Goal: Task Accomplishment & Management: Manage account settings

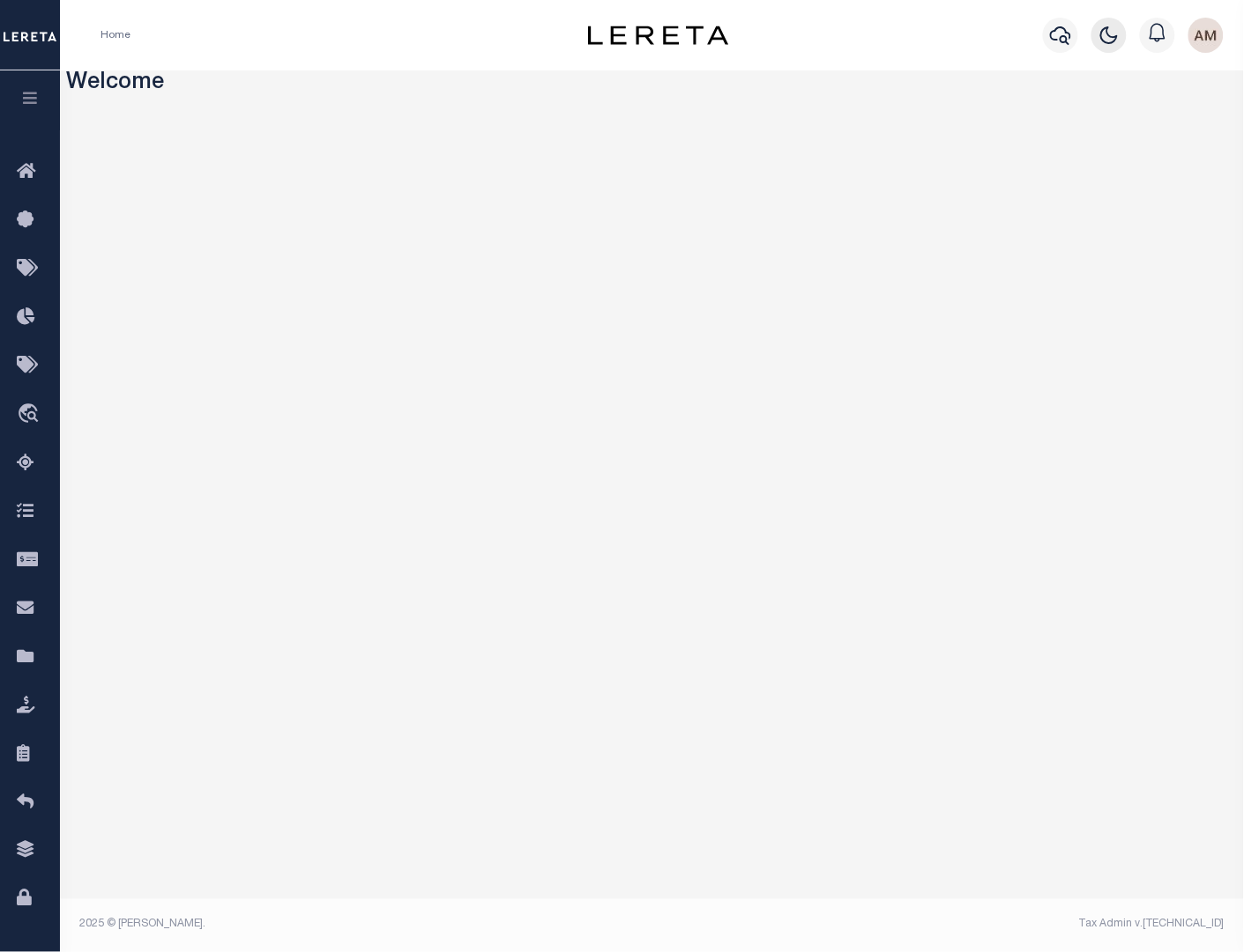
click at [1104, 39] on icon "button" at bounding box center [1108, 35] width 21 height 21
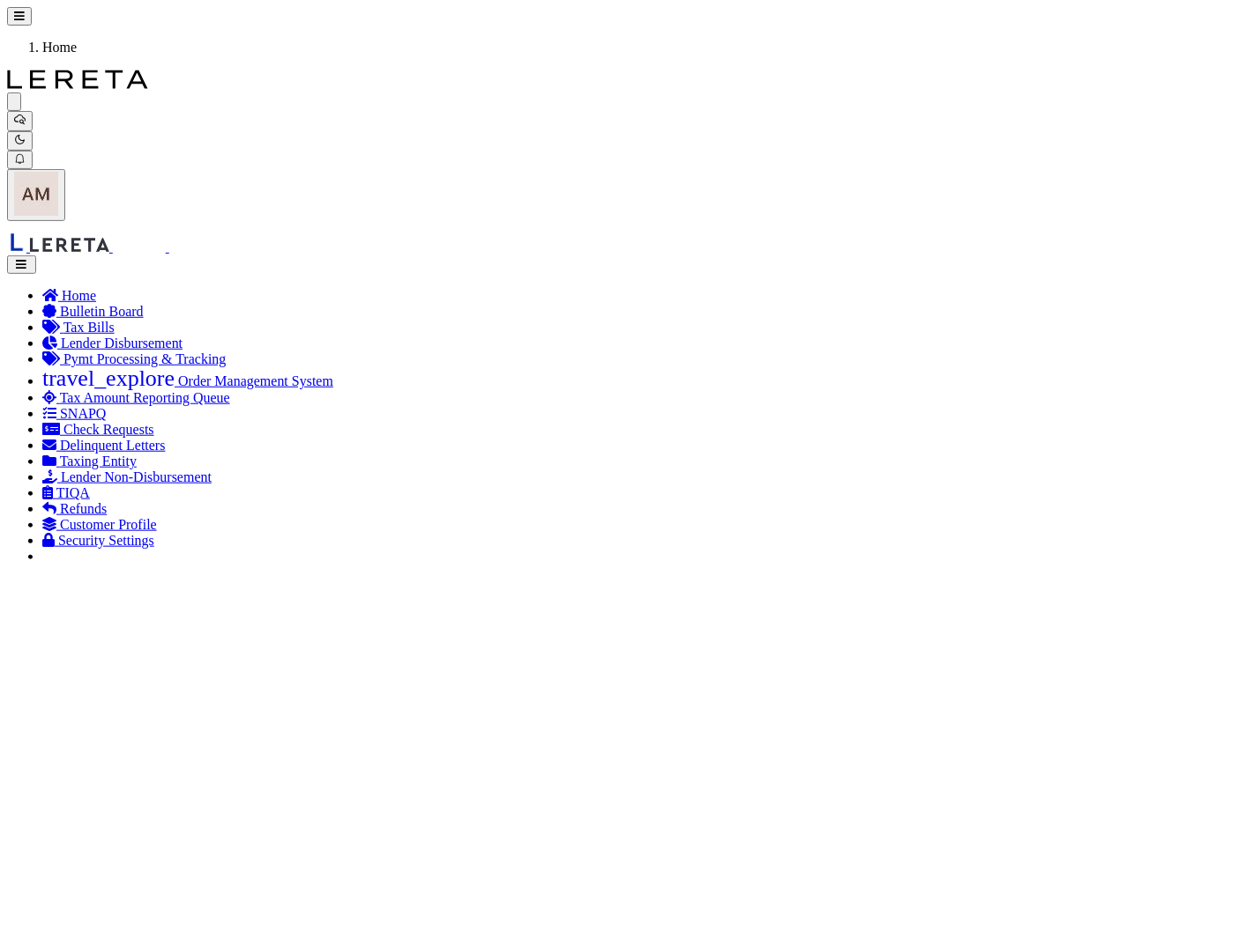
click at [25, 114] on icon "button" at bounding box center [19, 120] width 12 height 12
type input "5422962"
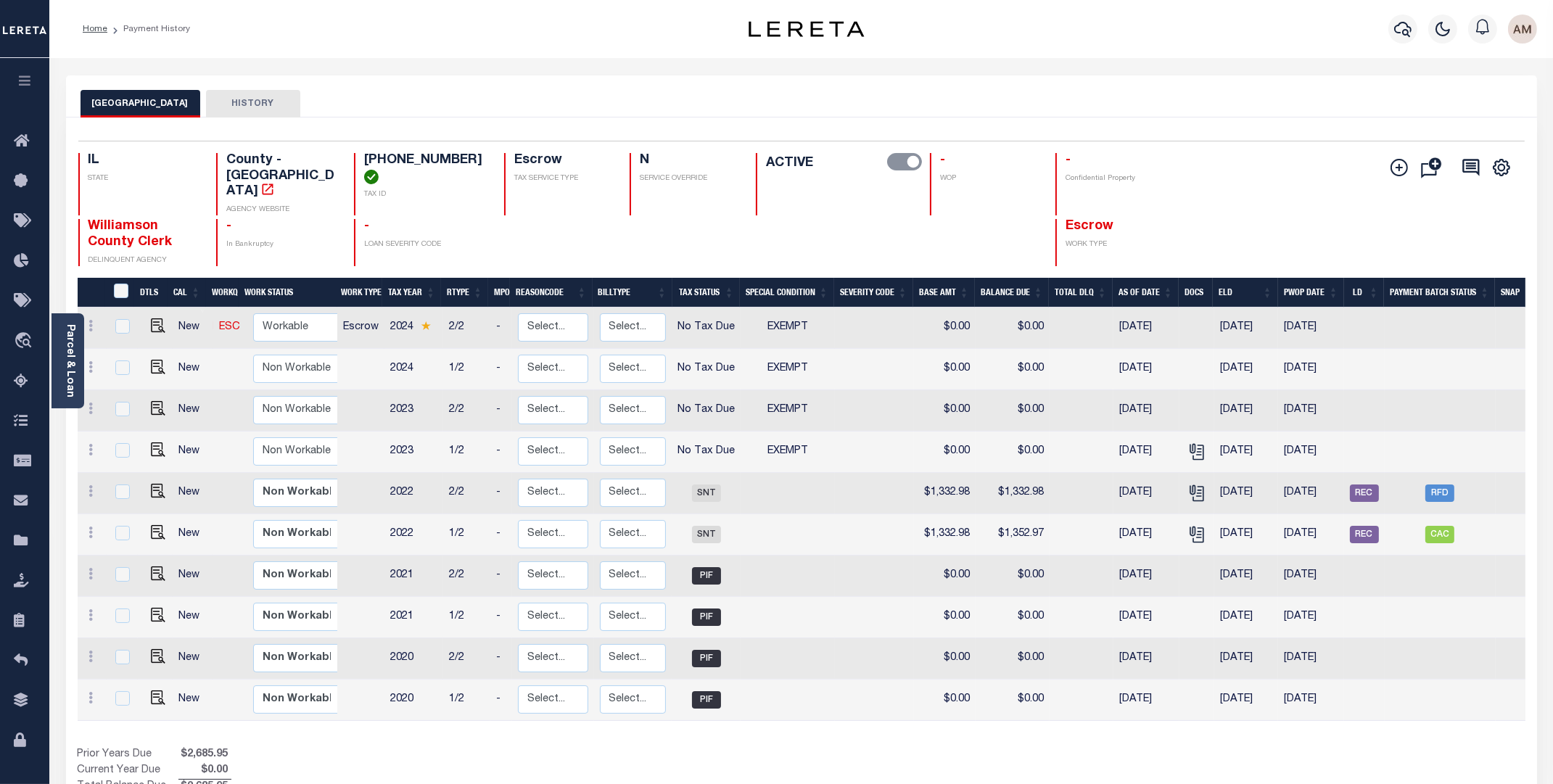
click at [1023, 132] on div "Selected 10 Results 1 Items per page 25 50 100 IL STATE TAX ID N" at bounding box center [801, 470] width 1471 height 706
click at [1023, 485] on span "RFD" at bounding box center [1440, 494] width 29 height 18
checkbox input "true"
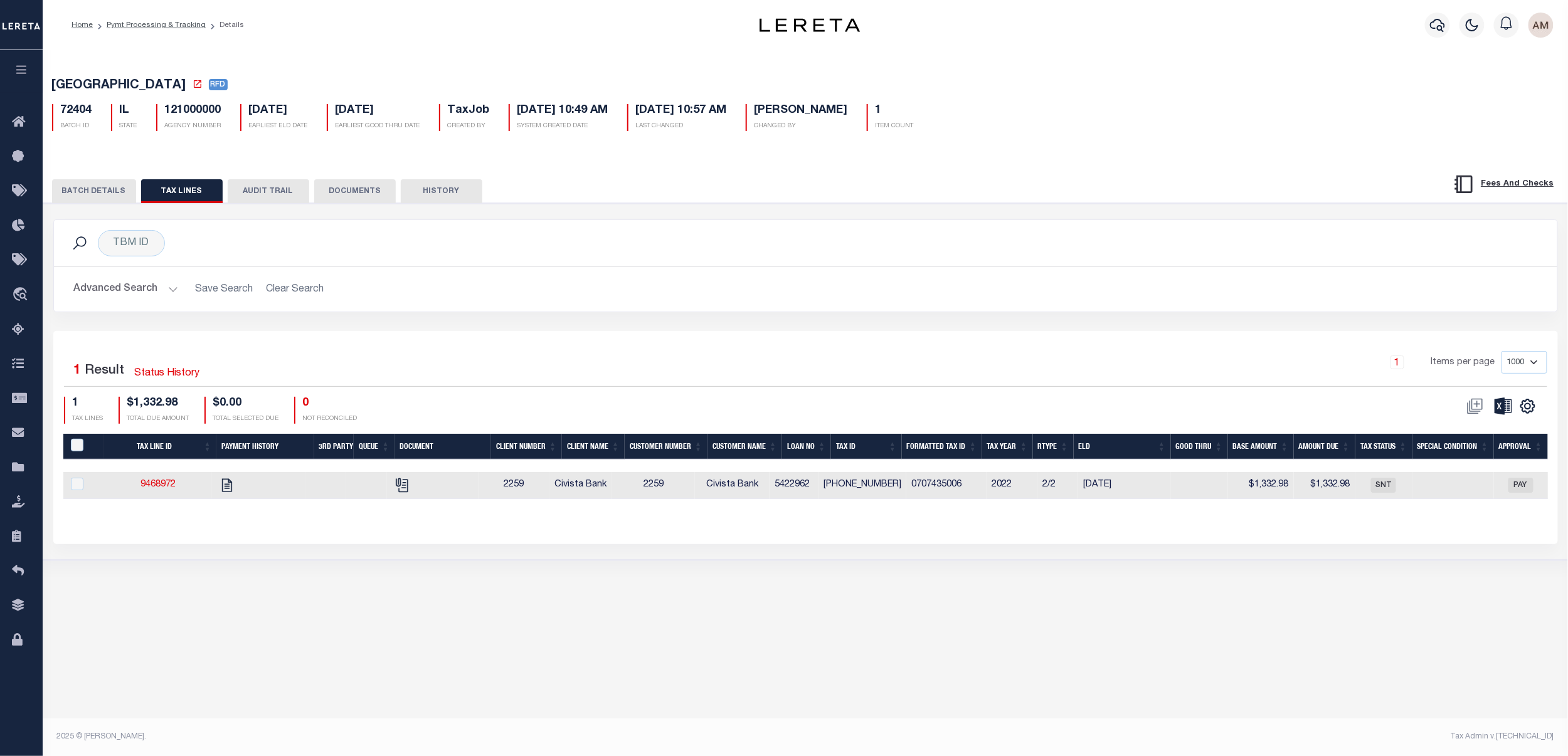
click at [85, 195] on button "BATCH DETAILS" at bounding box center [94, 191] width 84 height 24
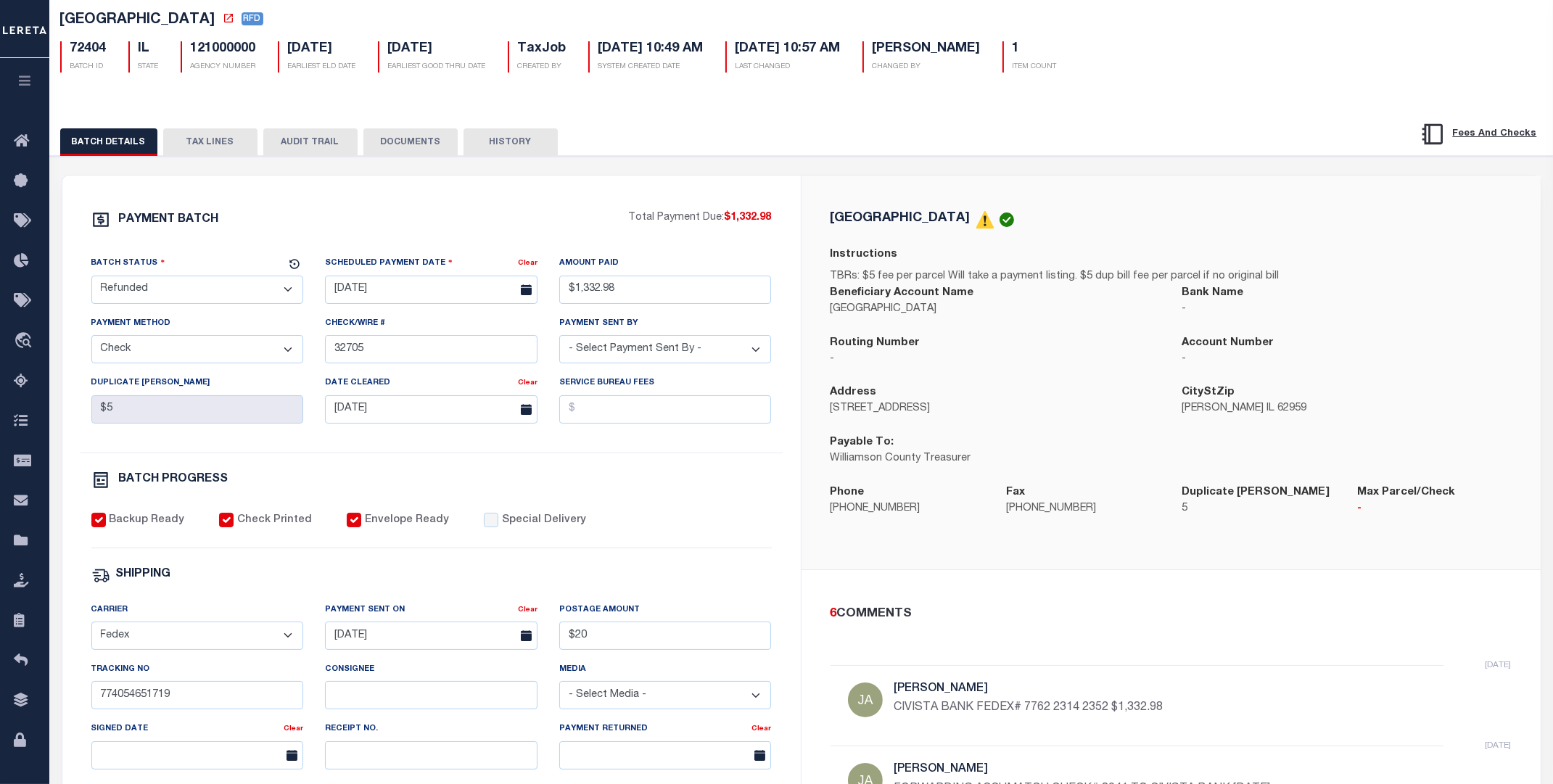
scroll to position [59, 0]
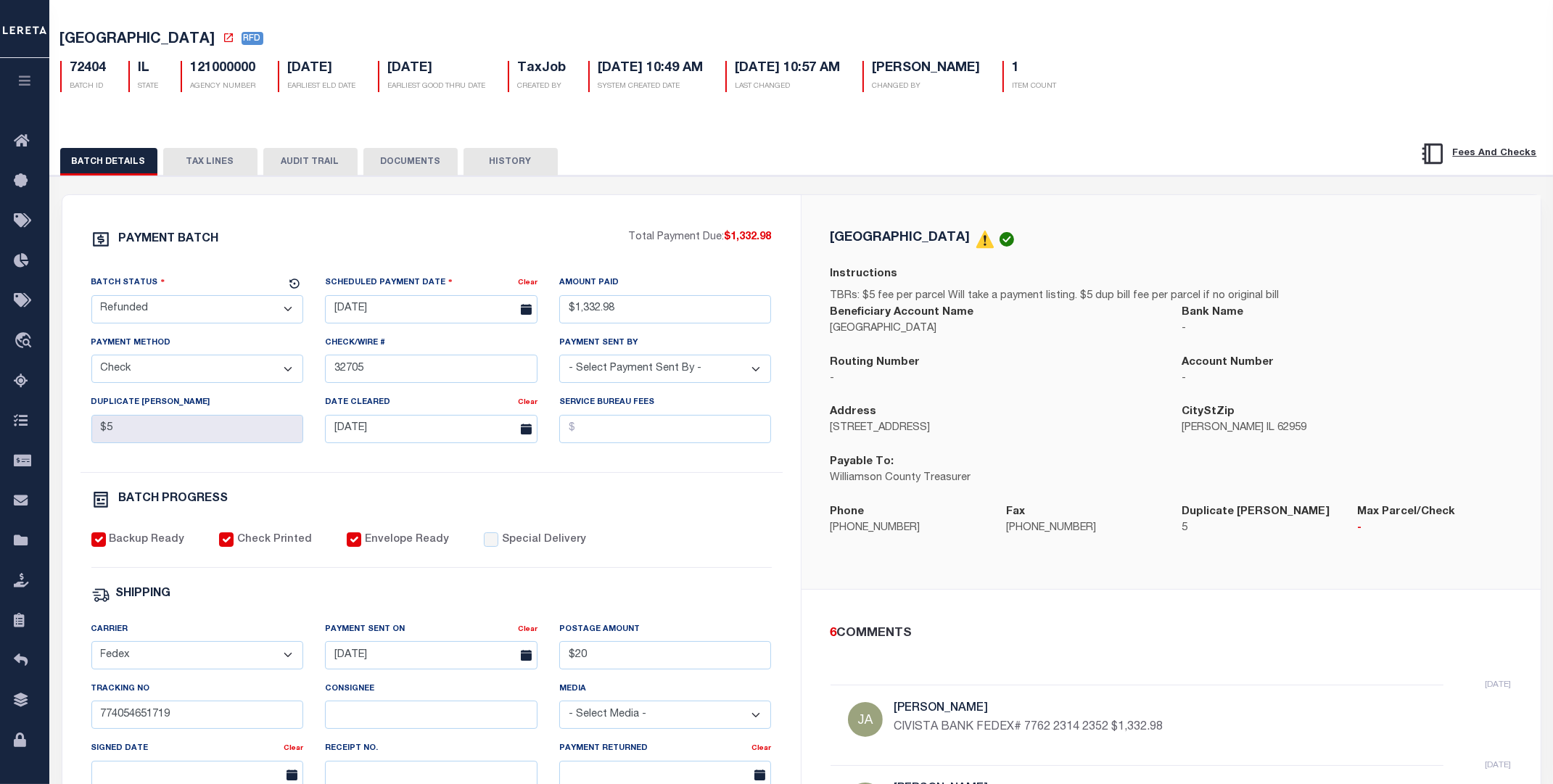
click at [734, 526] on div "PAYMENT BATCH Total Payment Due: $1,332.98 Batch Status - Select Status -" at bounding box center [431, 619] width 704 height 779
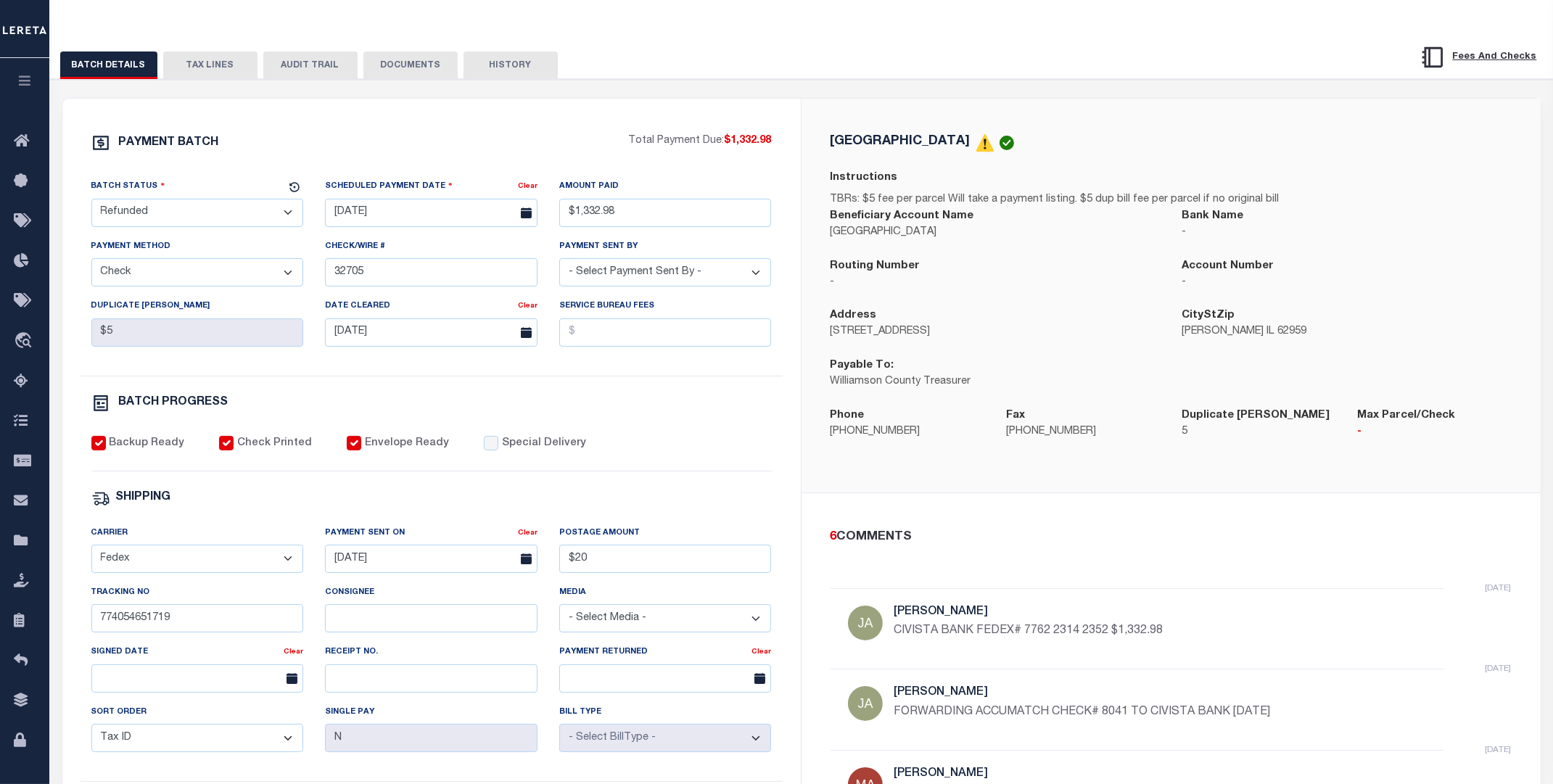
click at [415, 55] on button "DOCUMENTS" at bounding box center [411, 65] width 95 height 27
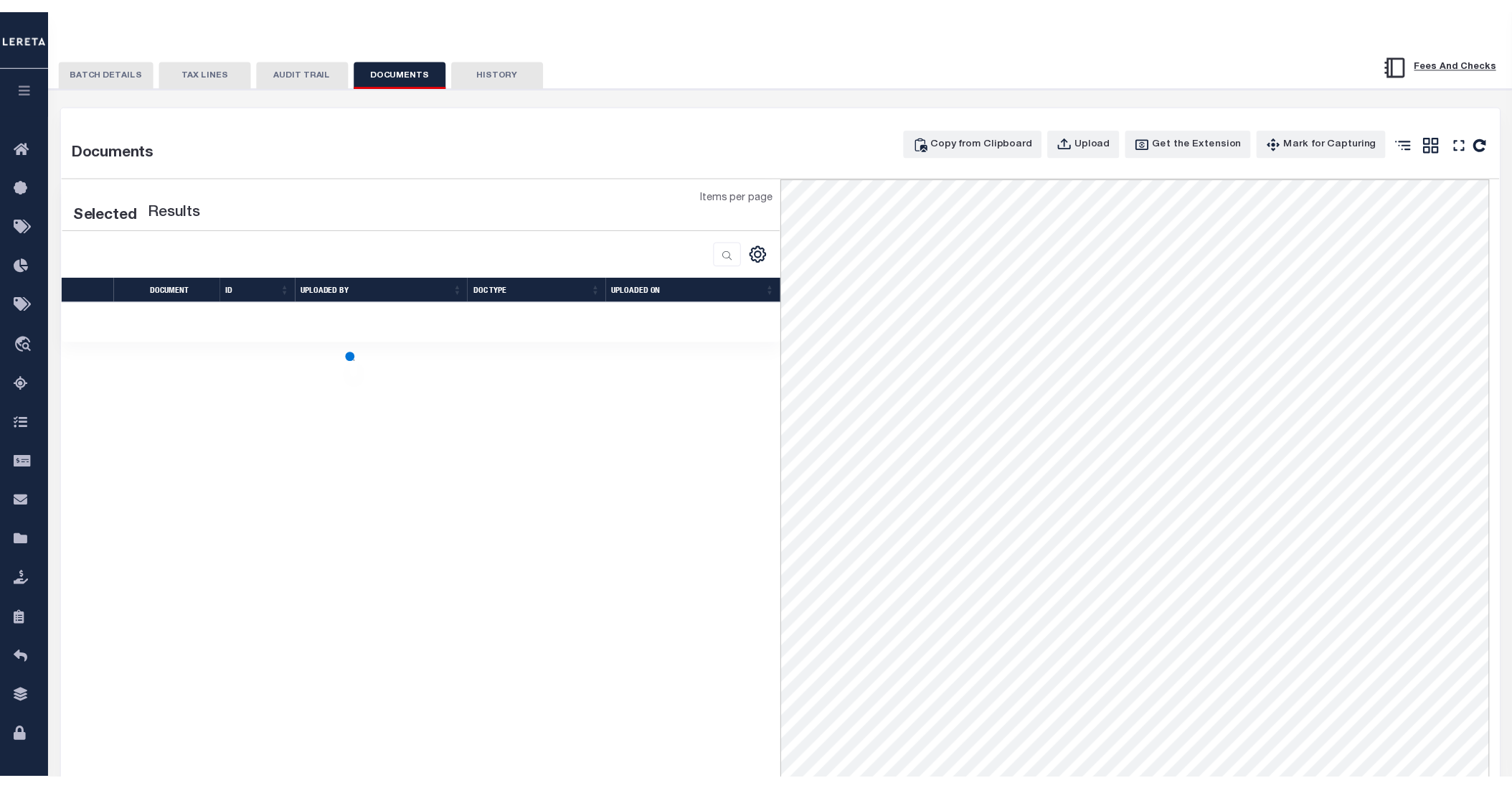
scroll to position [0, 0]
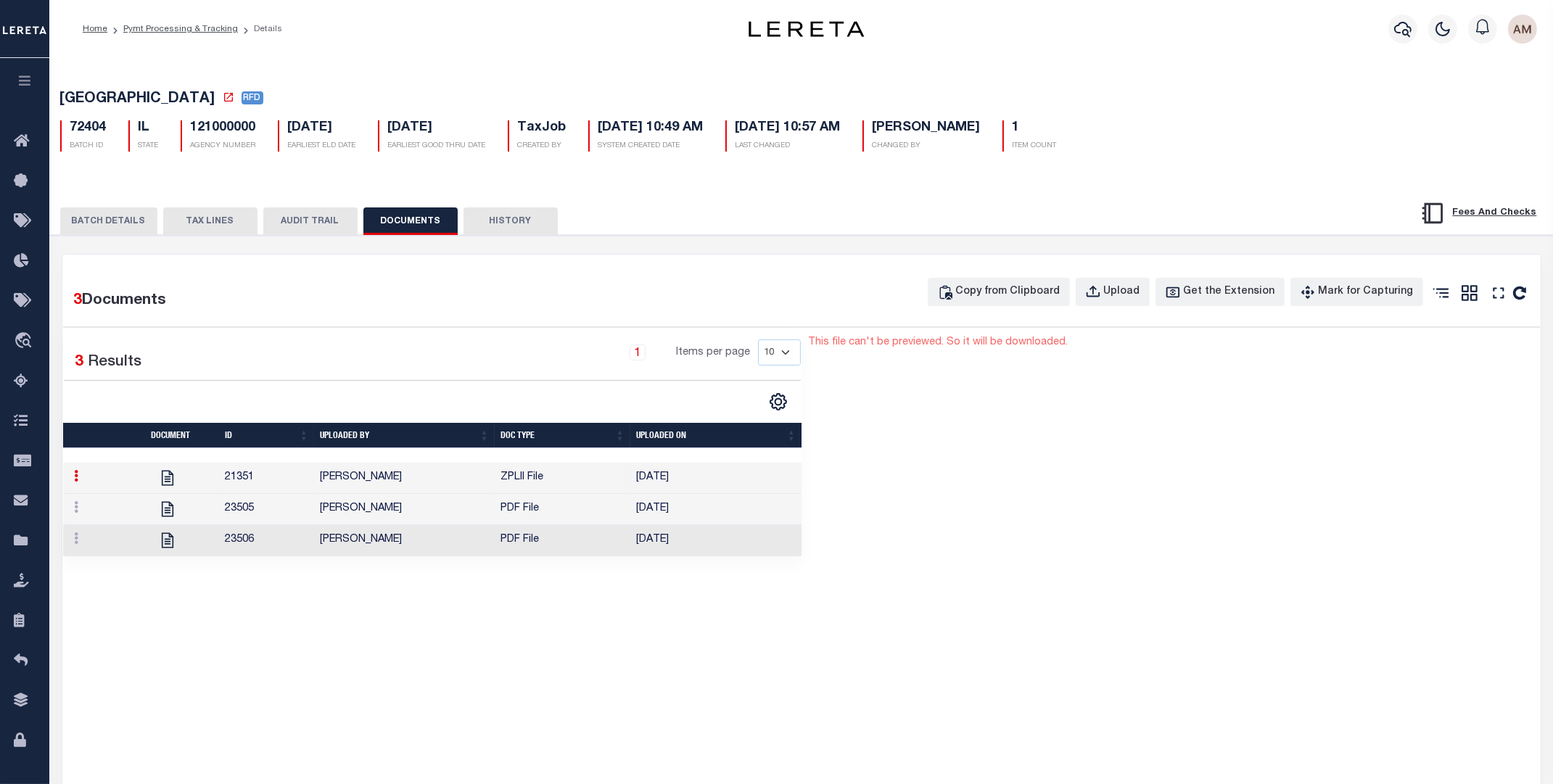
click at [430, 525] on td "[PERSON_NAME]" at bounding box center [404, 510] width 181 height 31
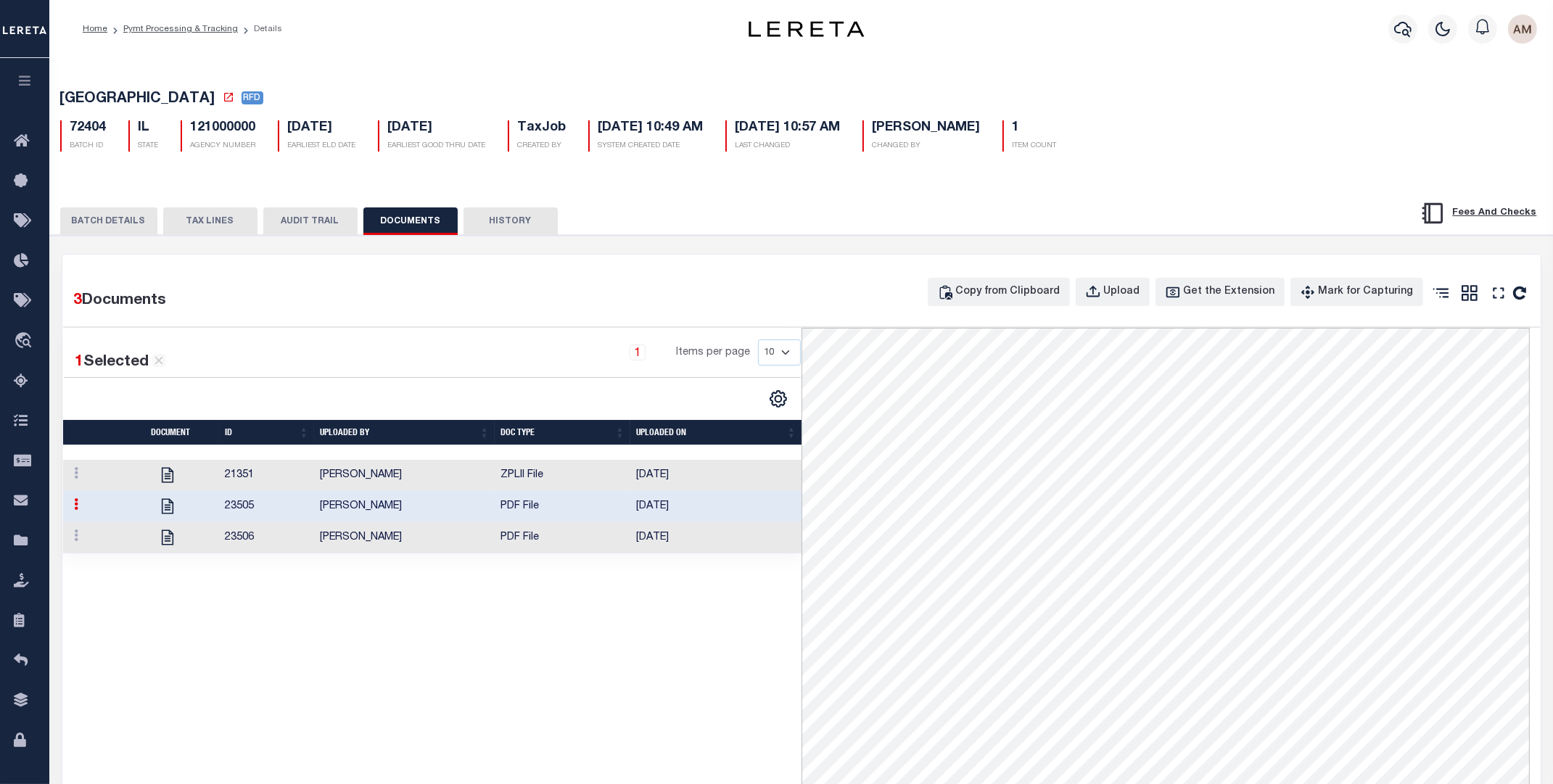
click at [488, 548] on td "[PERSON_NAME]" at bounding box center [404, 538] width 181 height 31
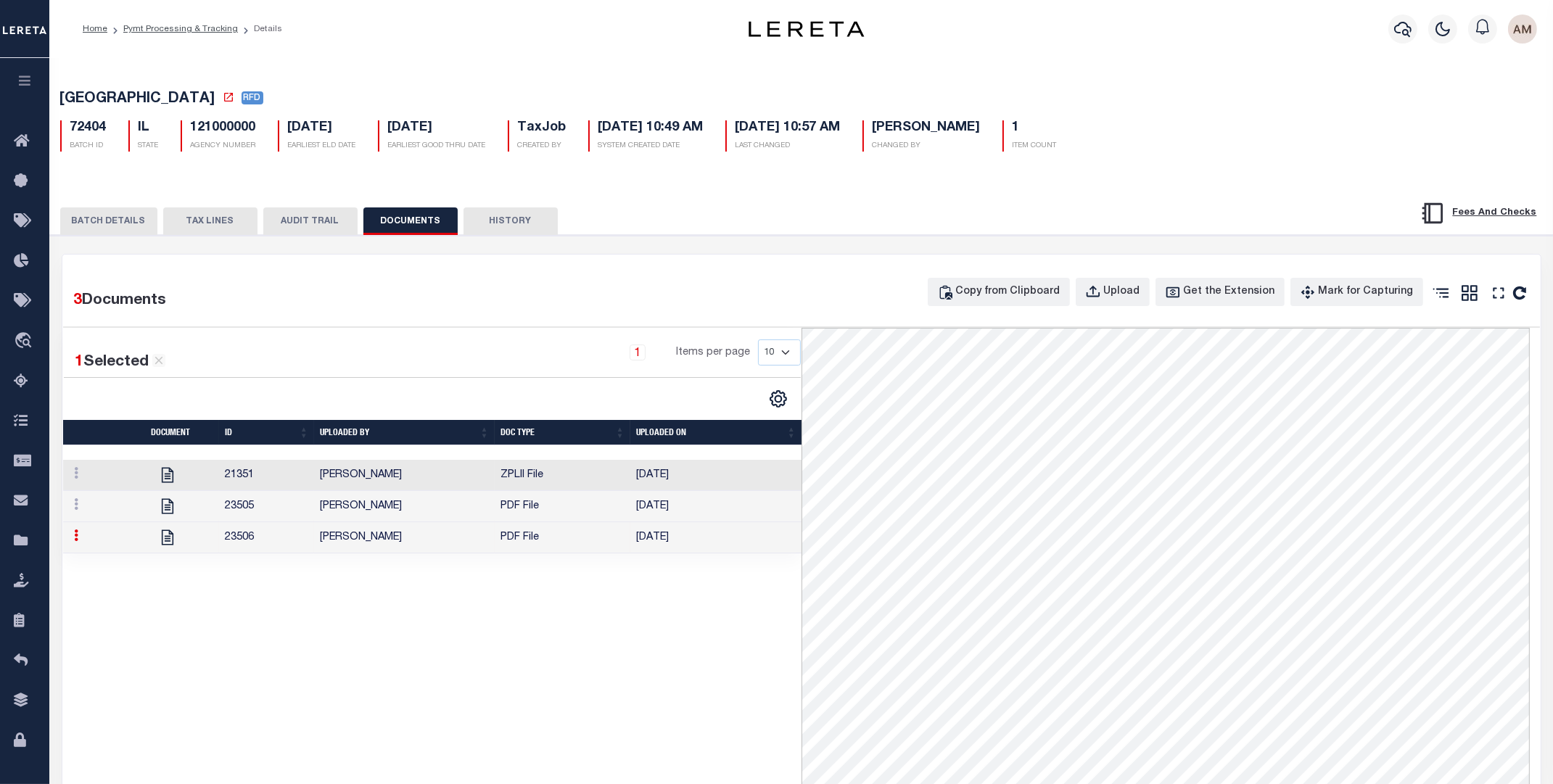
click at [75, 541] on icon at bounding box center [76, 535] width 4 height 11
click at [97, 527] on link "Download" at bounding box center [112, 516] width 83 height 24
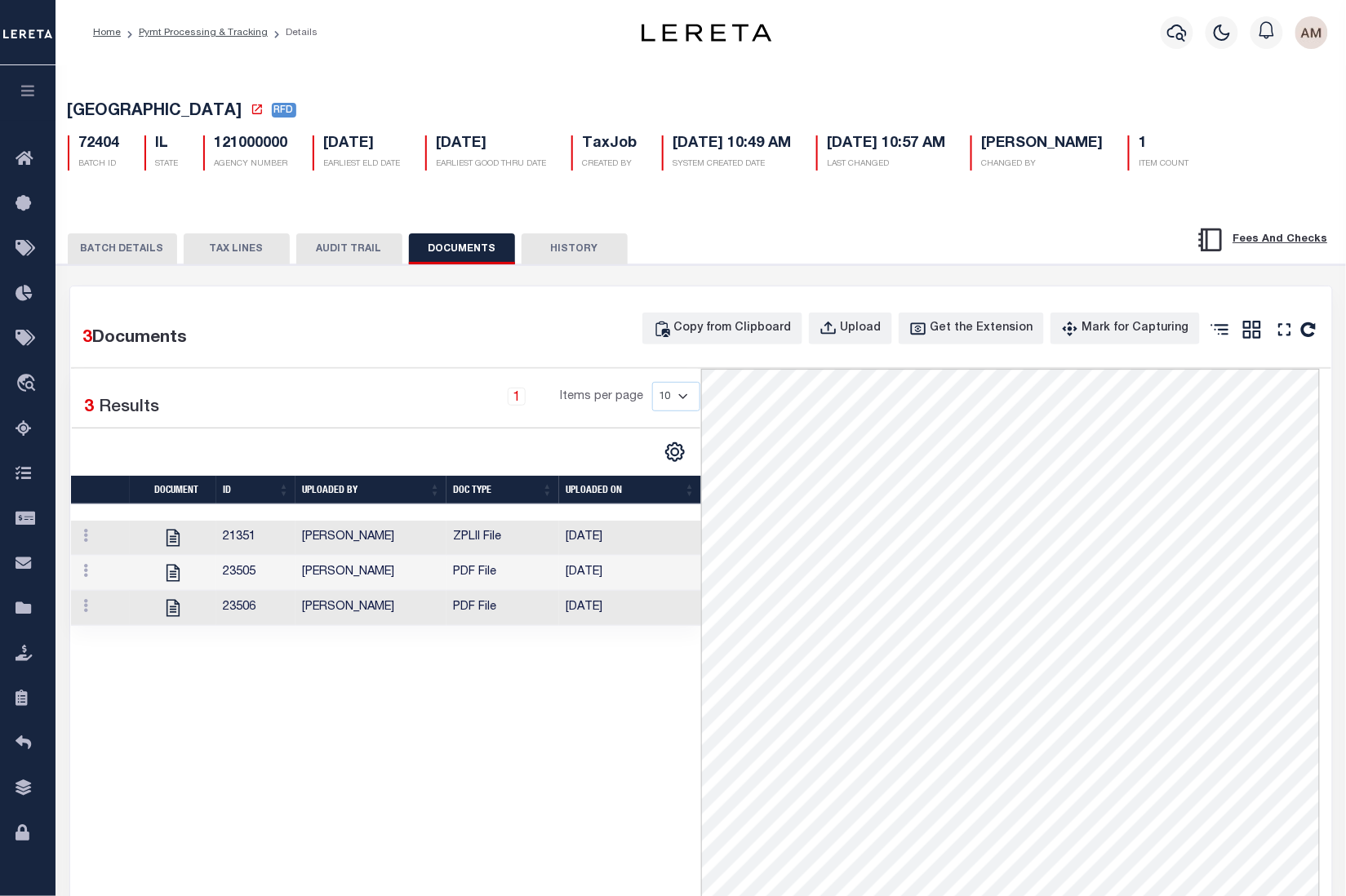
click at [127, 264] on button "BATCH DETAILS" at bounding box center [122, 249] width 109 height 31
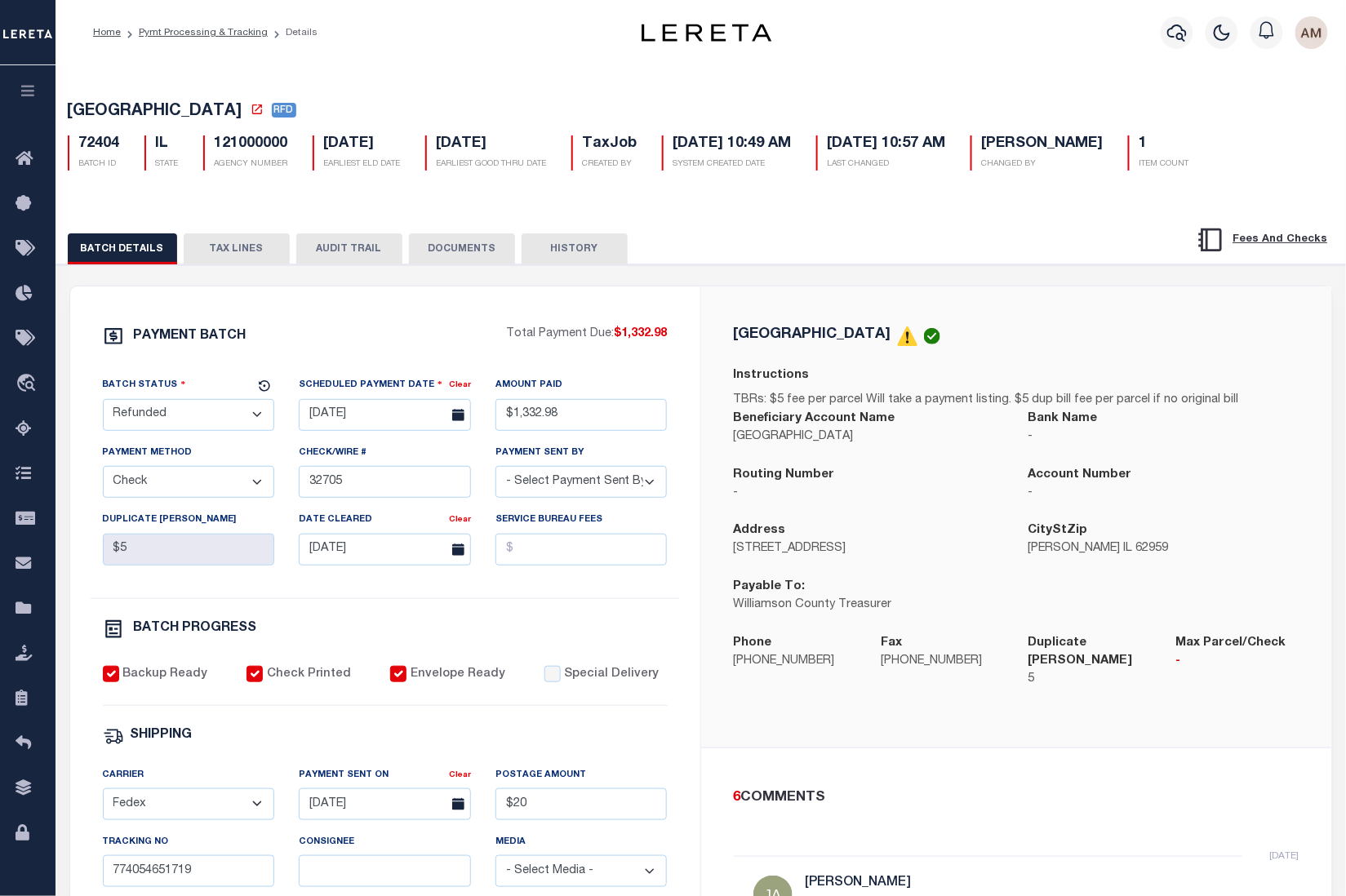
click at [214, 259] on button "TAX LINES" at bounding box center [237, 249] width 107 height 31
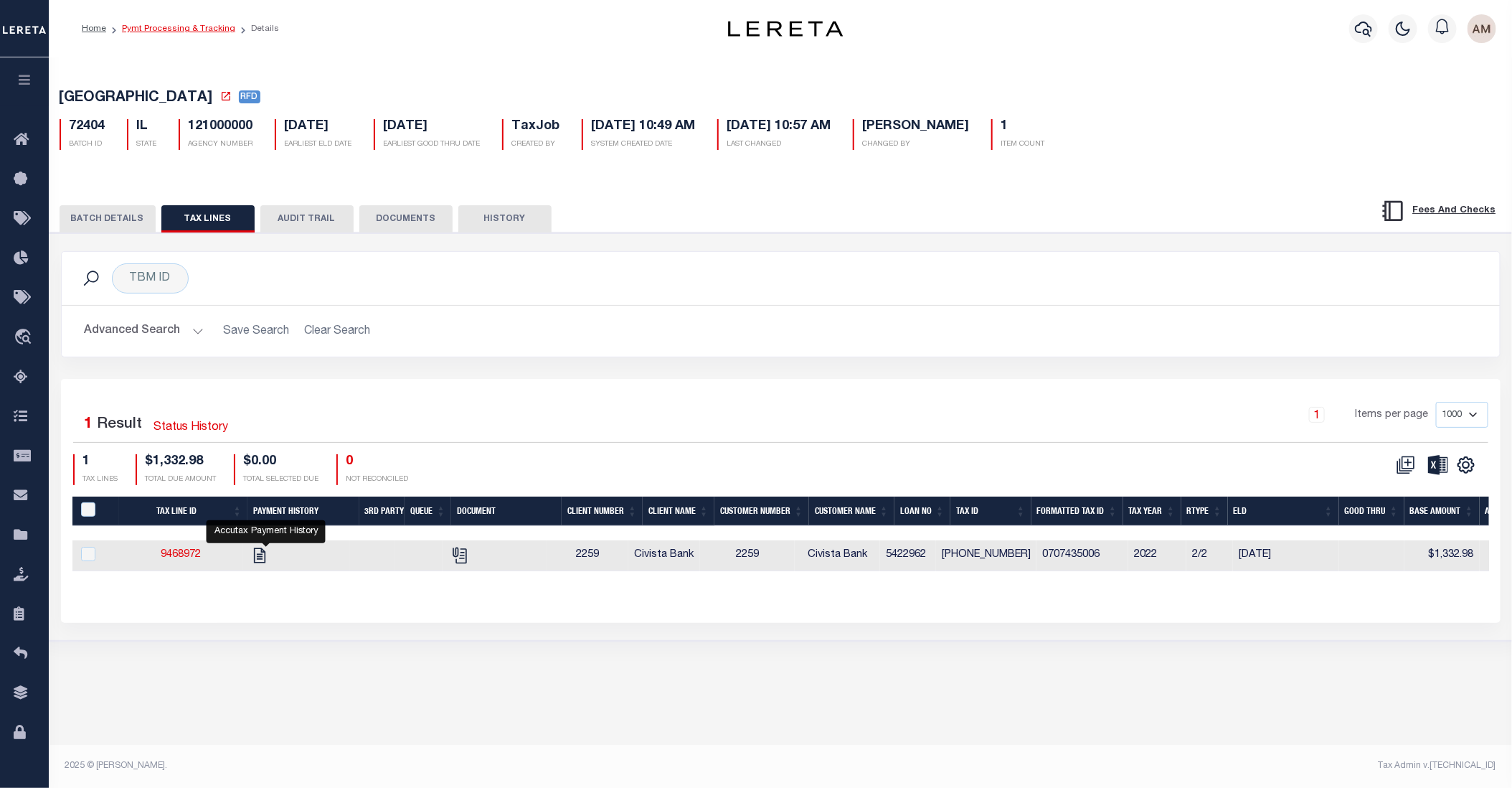
click at [170, 25] on link "Pymt Processing & Tracking" at bounding box center [178, 29] width 113 height 9
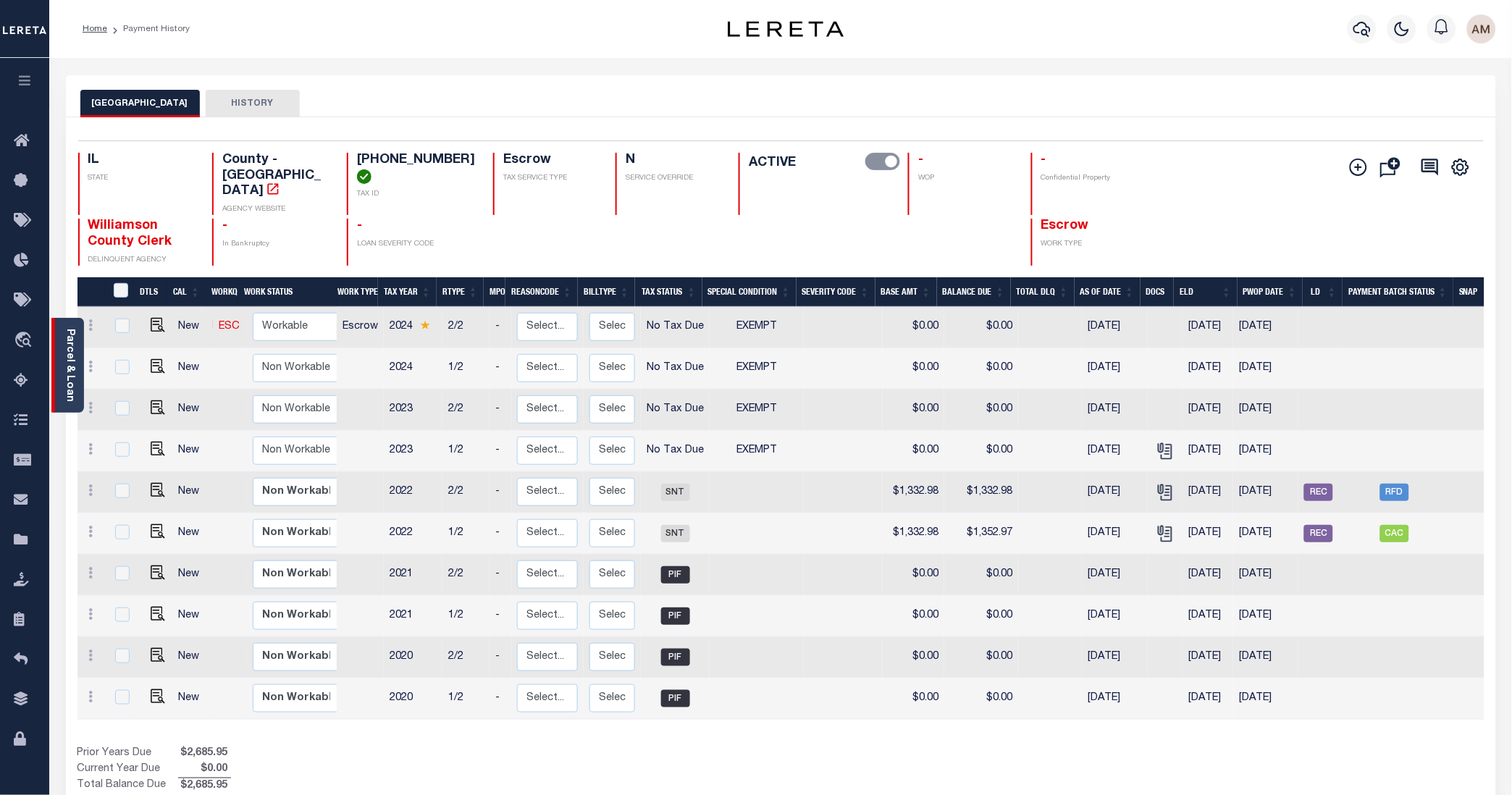
click at [68, 358] on link "Parcel & Loan" at bounding box center [69, 364] width 10 height 73
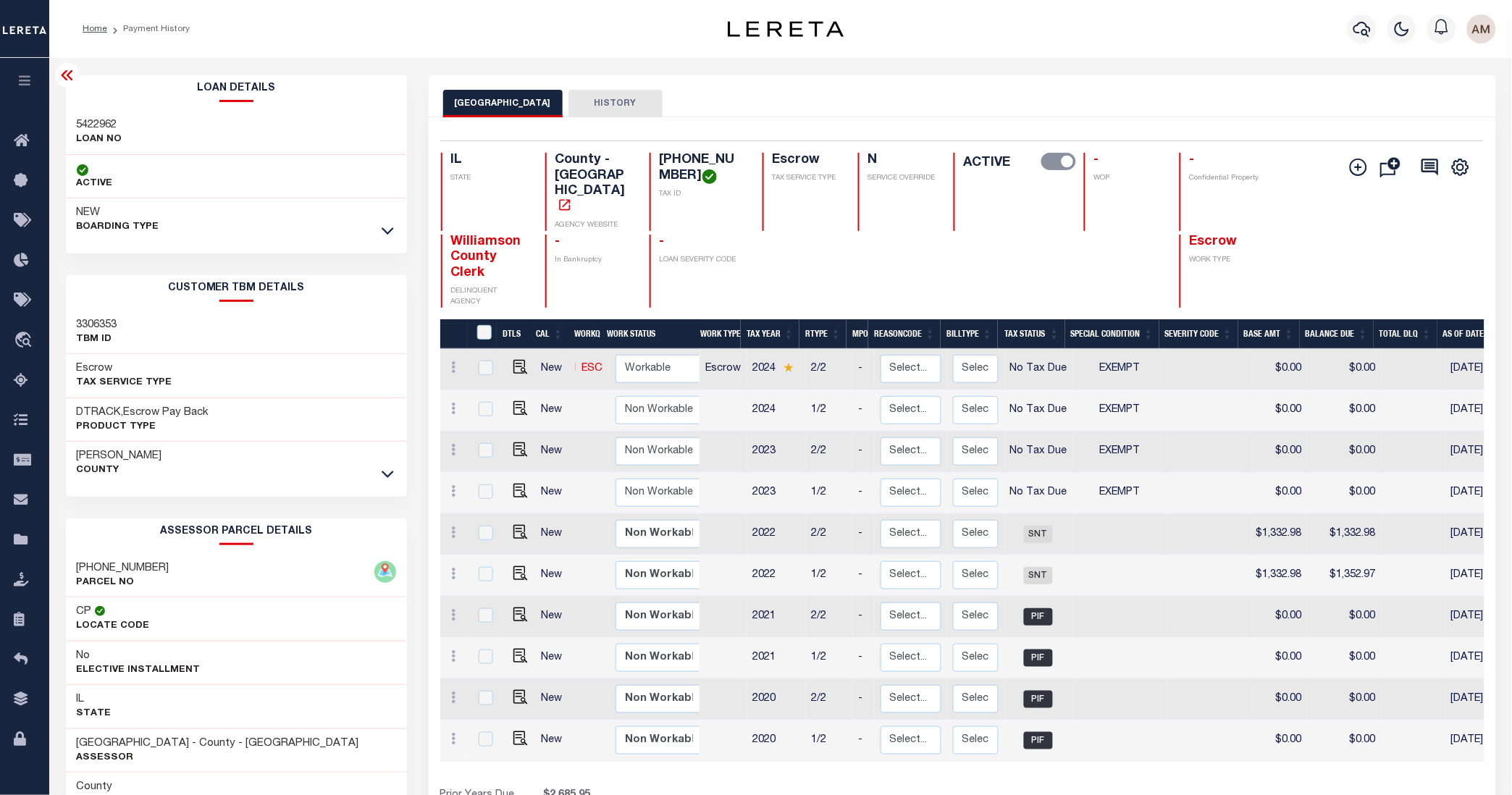
click at [1132, 84] on div "WILLIAMSON COUNTY HISTORY" at bounding box center [962, 96] width 1067 height 42
click at [66, 80] on icon at bounding box center [66, 75] width 11 height 10
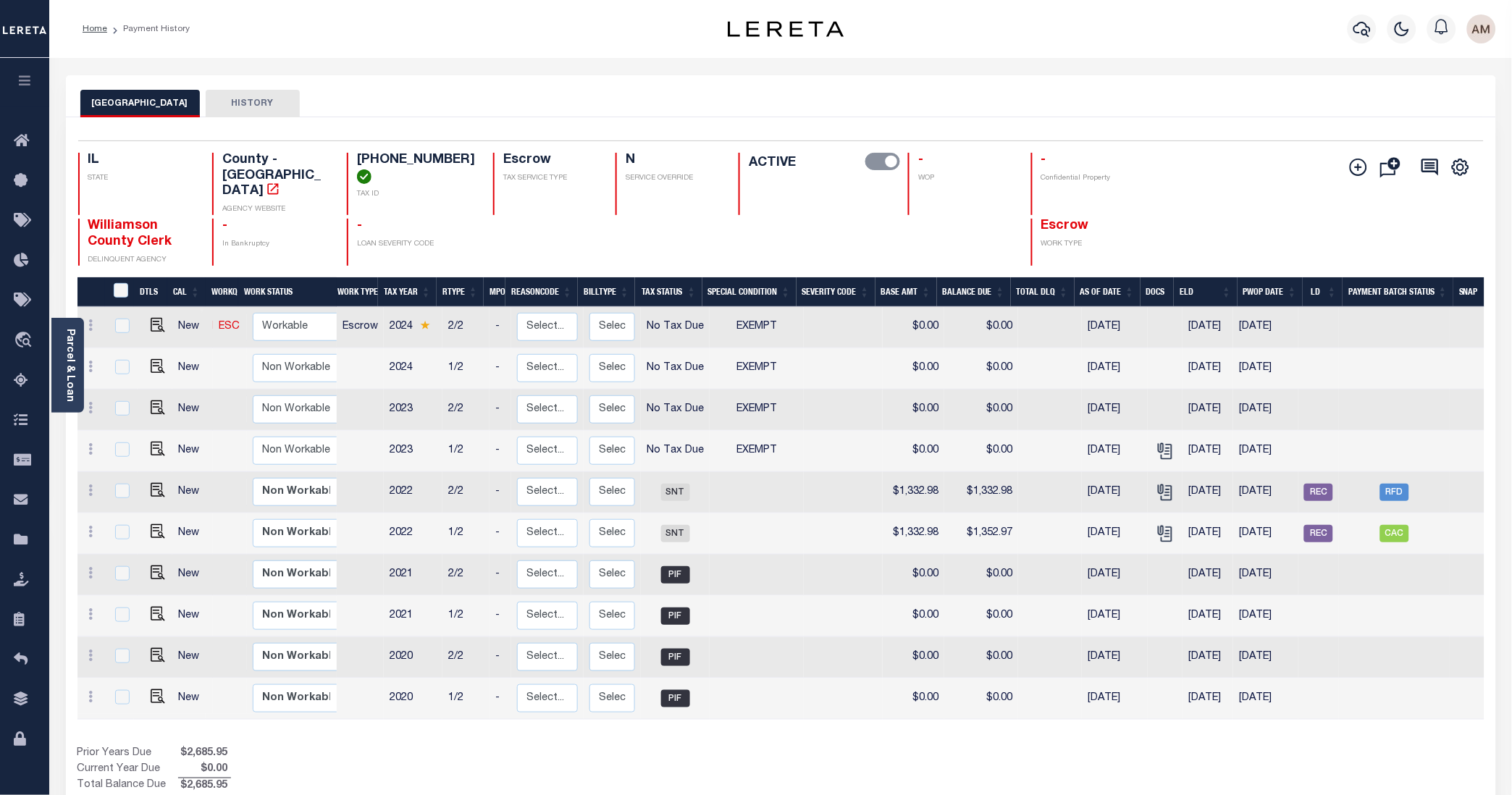
click at [581, 33] on div "Home Payment History" at bounding box center [369, 29] width 596 height 30
click at [1193, 524] on span "CAC" at bounding box center [1394, 533] width 29 height 18
checkbox input "true"
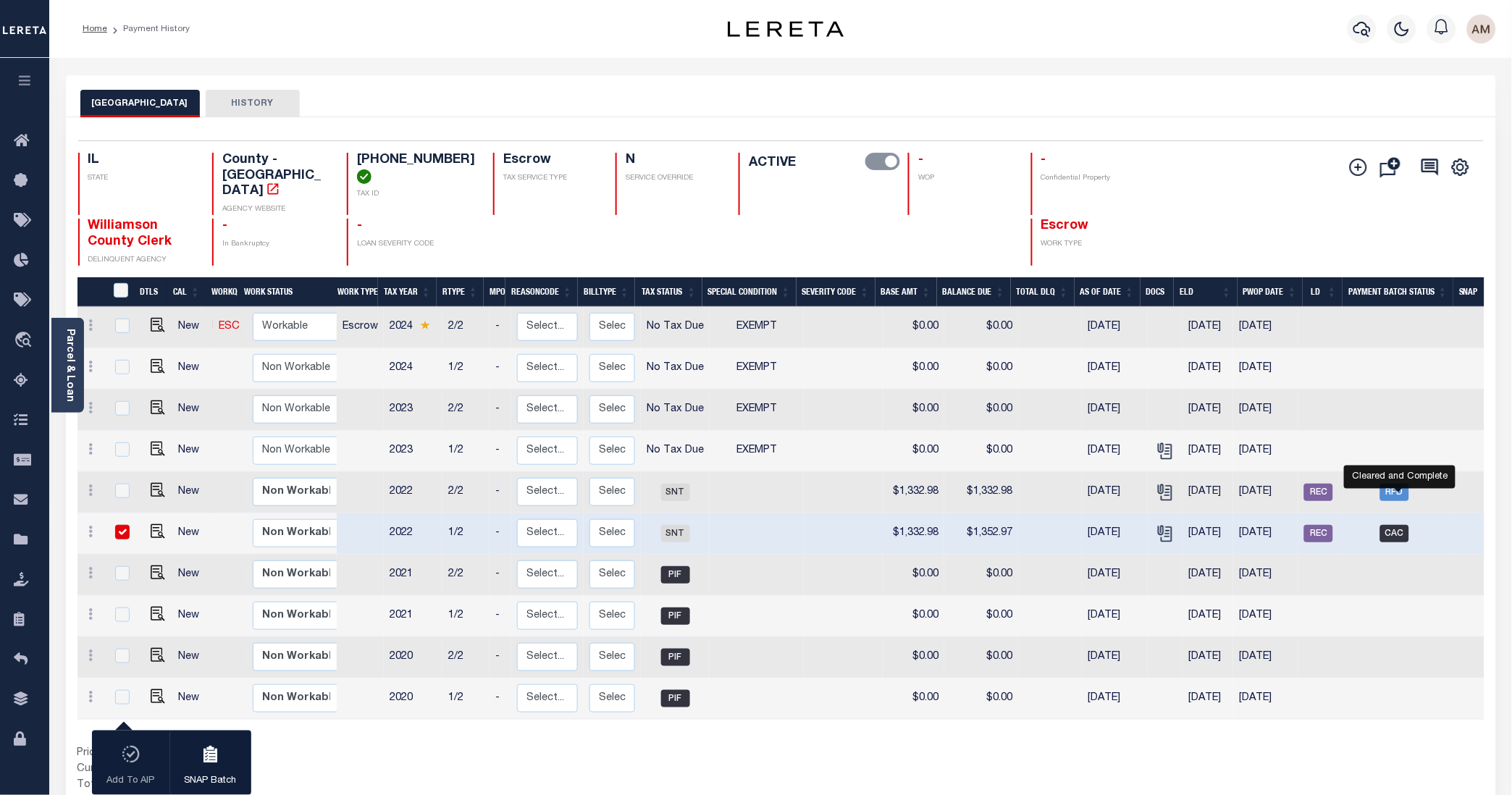
click at [1193, 524] on span "CAC" at bounding box center [1394, 533] width 29 height 18
checkbox input "false"
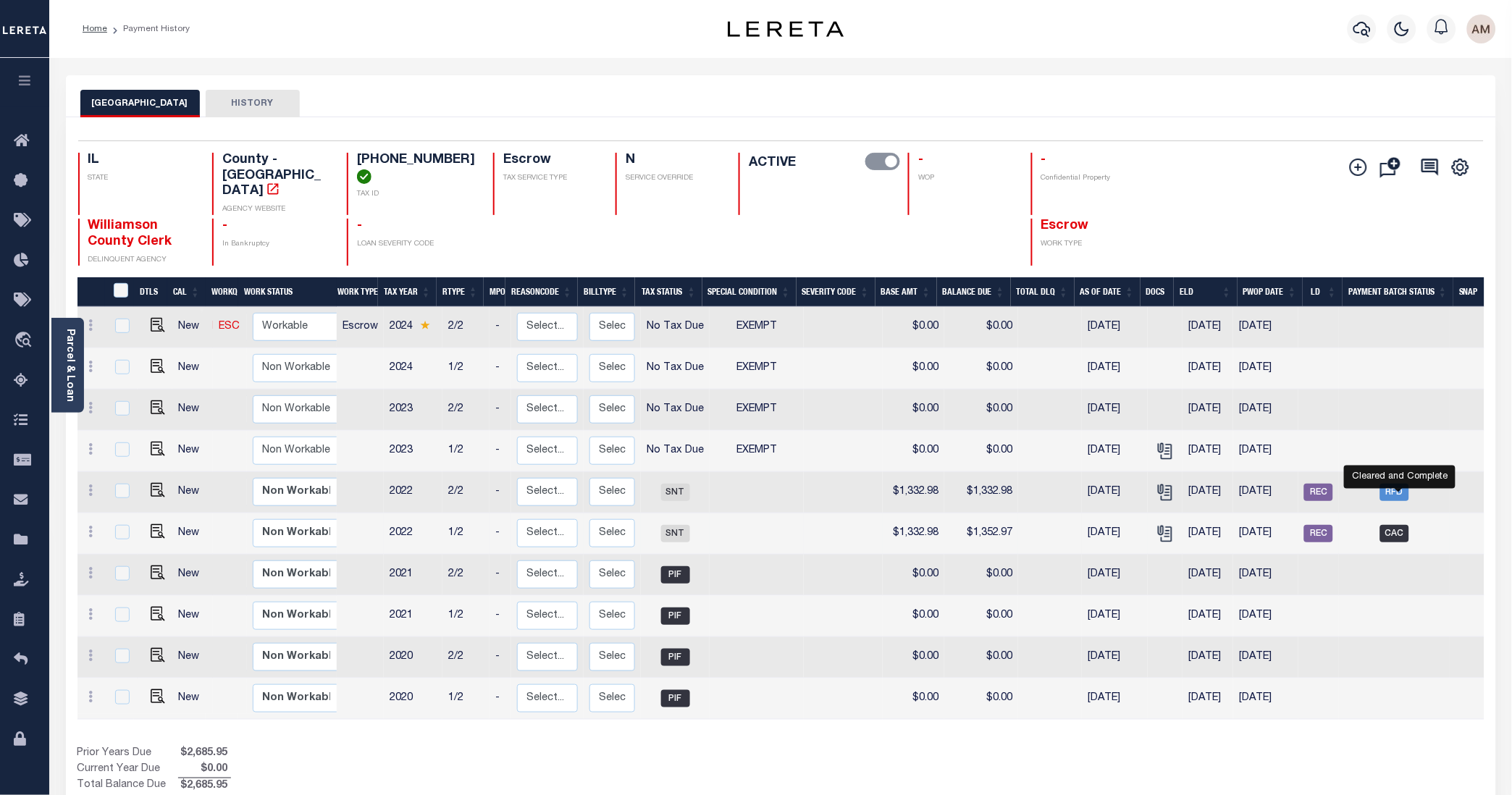
click at [1193, 524] on span "CAC" at bounding box center [1394, 533] width 29 height 18
checkbox input "true"
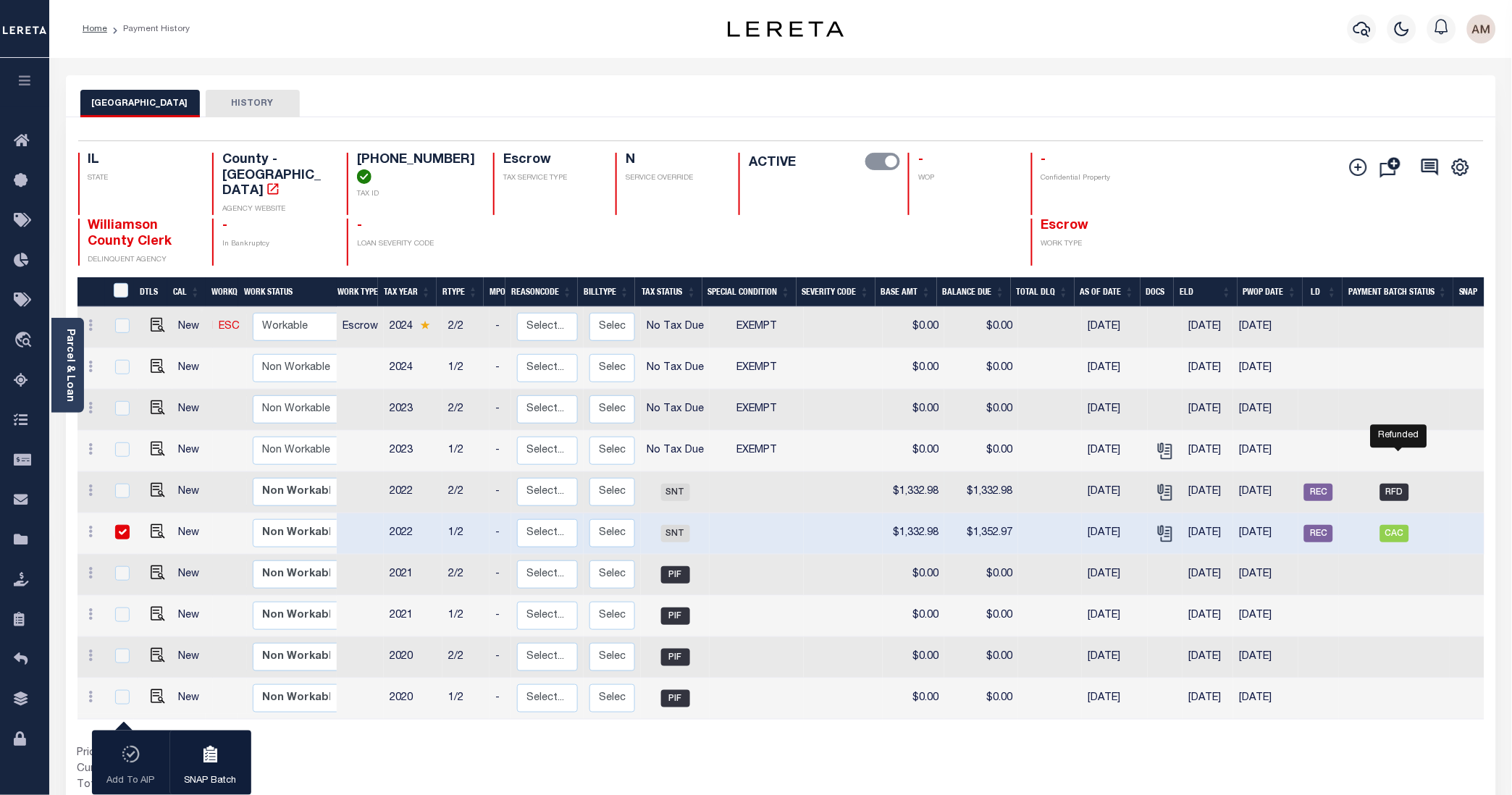
click at [1193, 484] on span "RFD" at bounding box center [1394, 492] width 29 height 18
checkbox input "true"
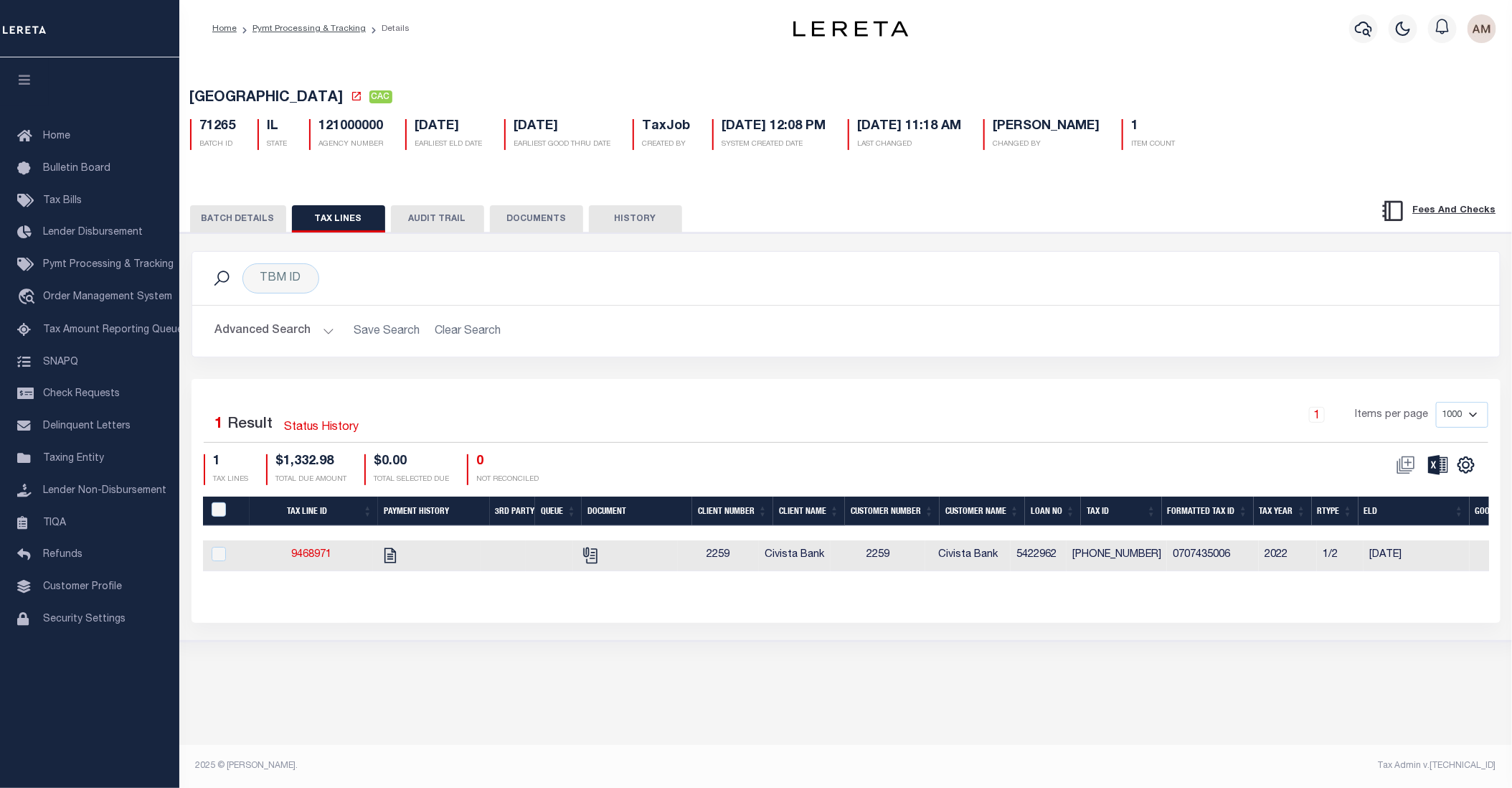
click at [247, 221] on button "BATCH DETAILS" at bounding box center [238, 219] width 96 height 27
click at [257, 219] on button "BATCH DETAILS" at bounding box center [238, 219] width 96 height 27
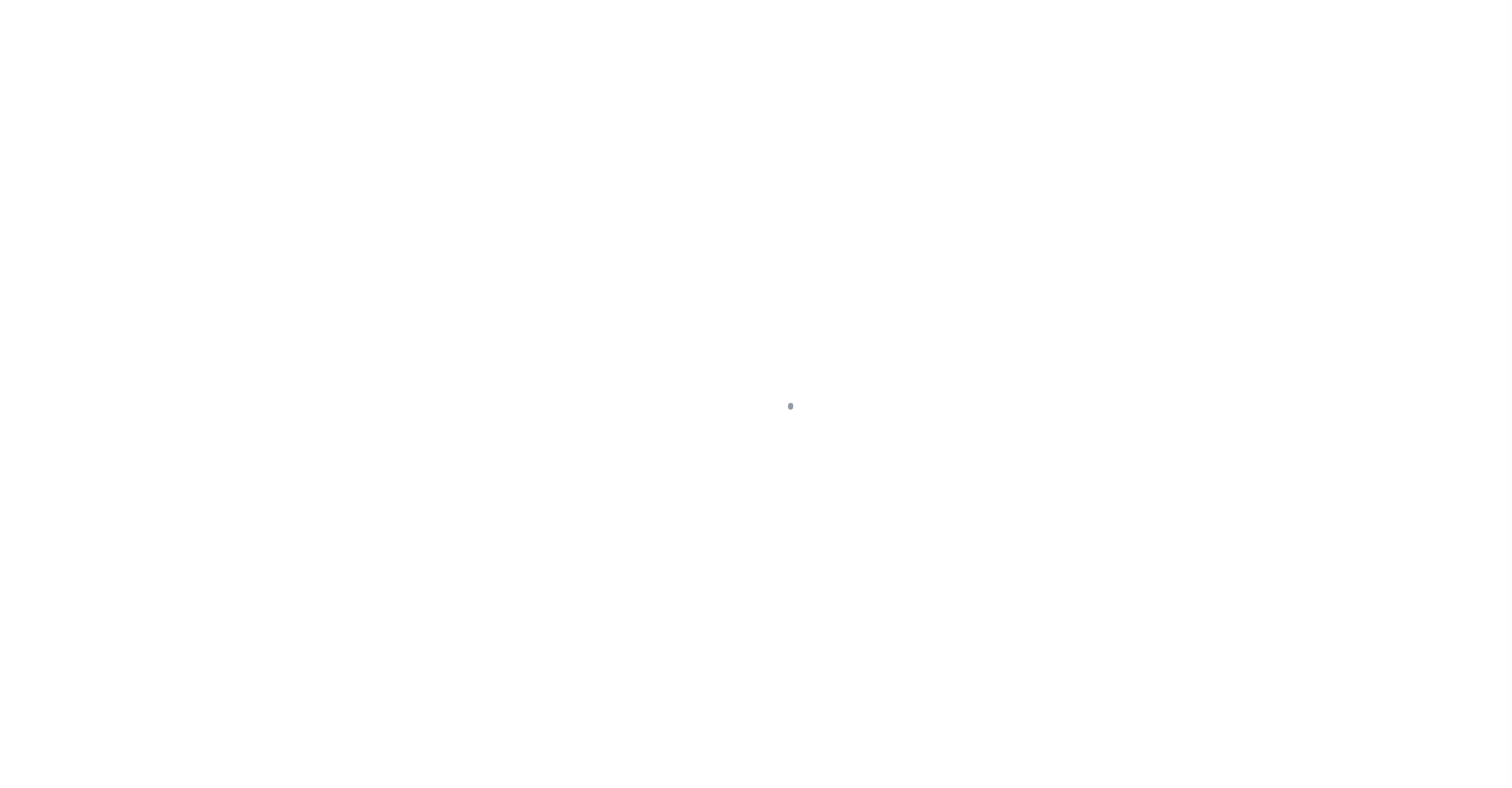
select select "CAC"
select select "CHK"
select select "[PERSON_NAME]"
select select "FDX"
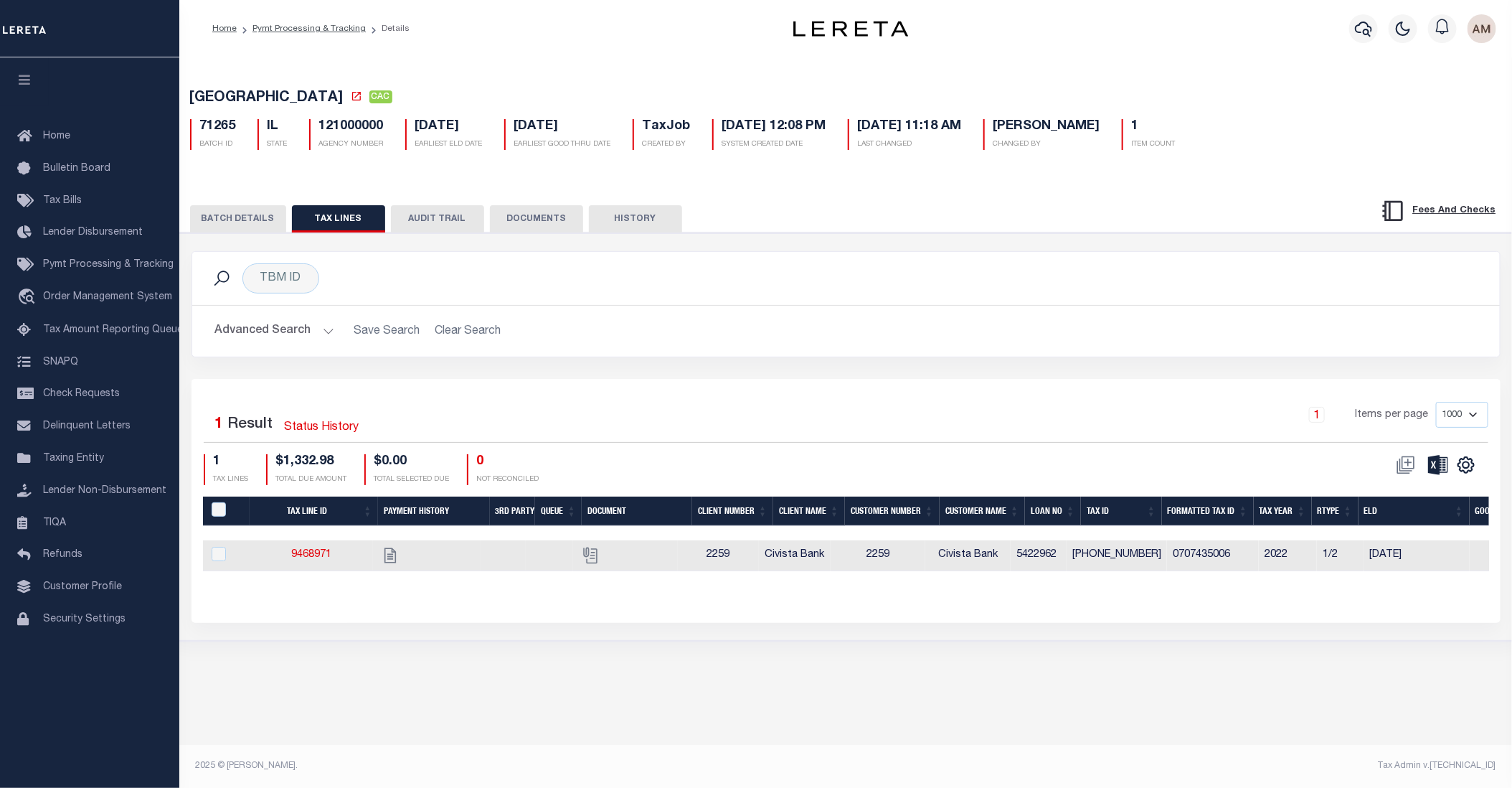
click at [228, 218] on button "BATCH DETAILS" at bounding box center [238, 219] width 96 height 27
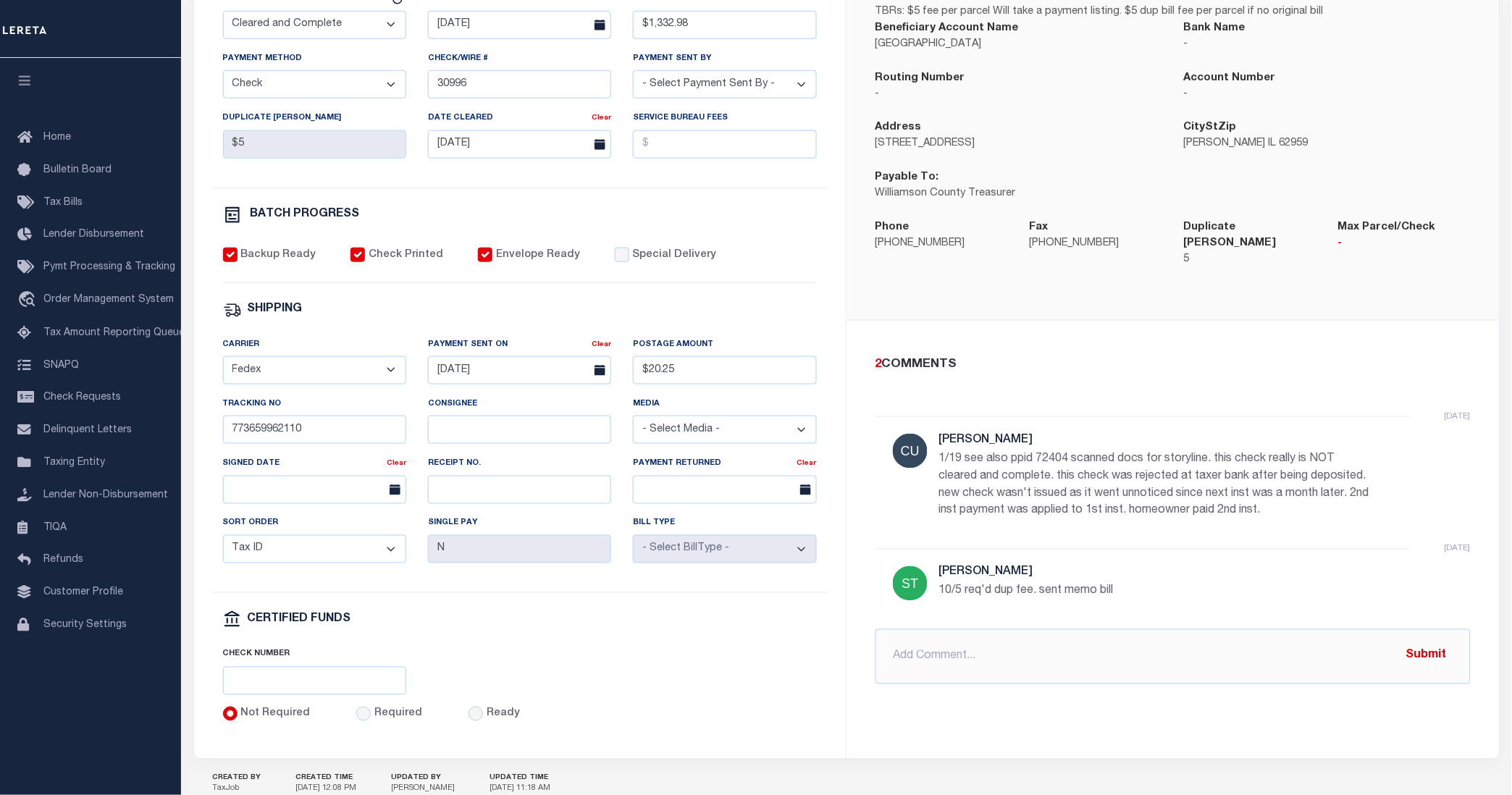
scroll to position [386, 0]
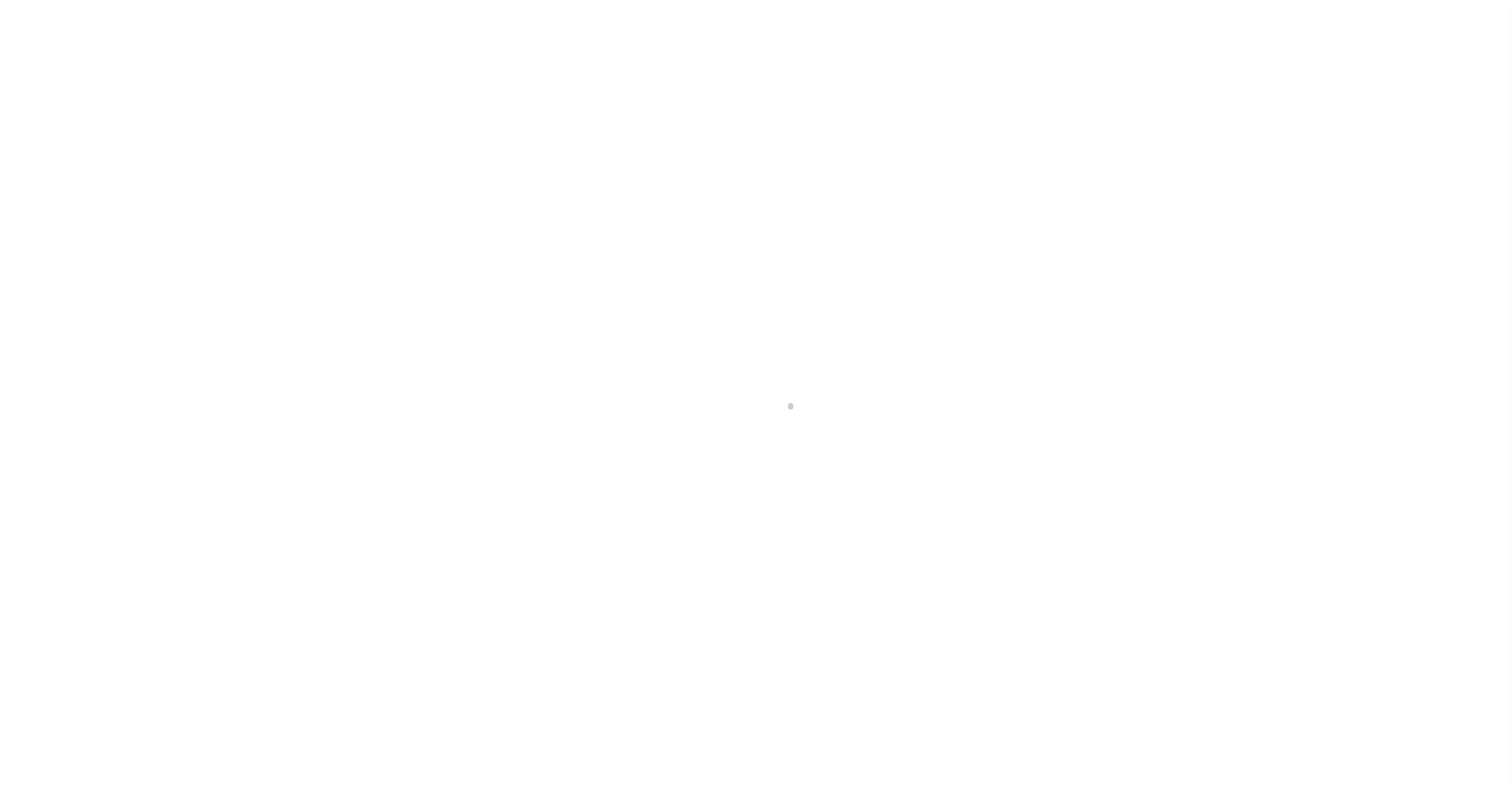
select select "RFD"
select select "CHK"
select select "[PERSON_NAME]"
select select "FDX"
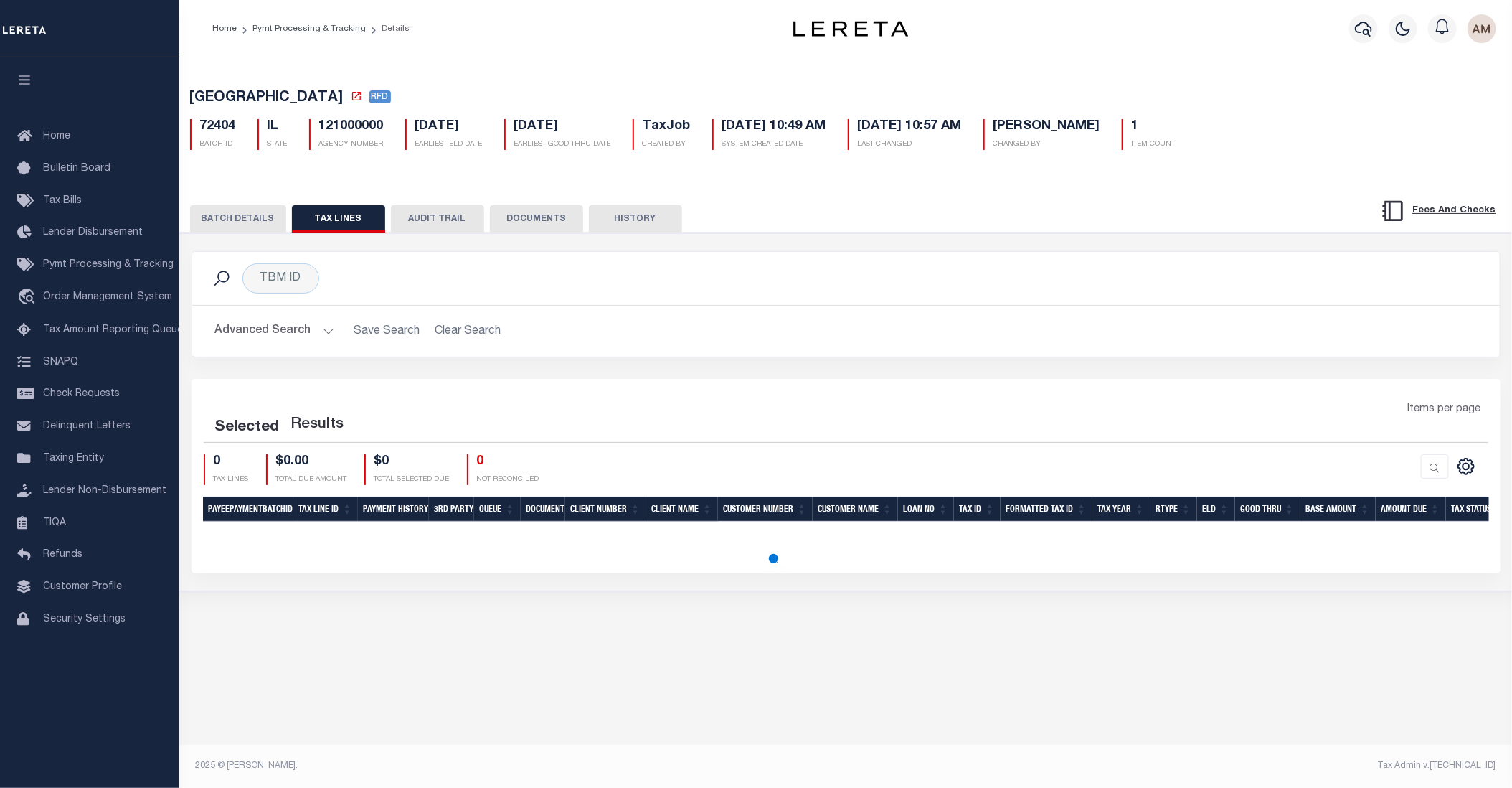
click at [229, 209] on button "BATCH DETAILS" at bounding box center [238, 219] width 96 height 27
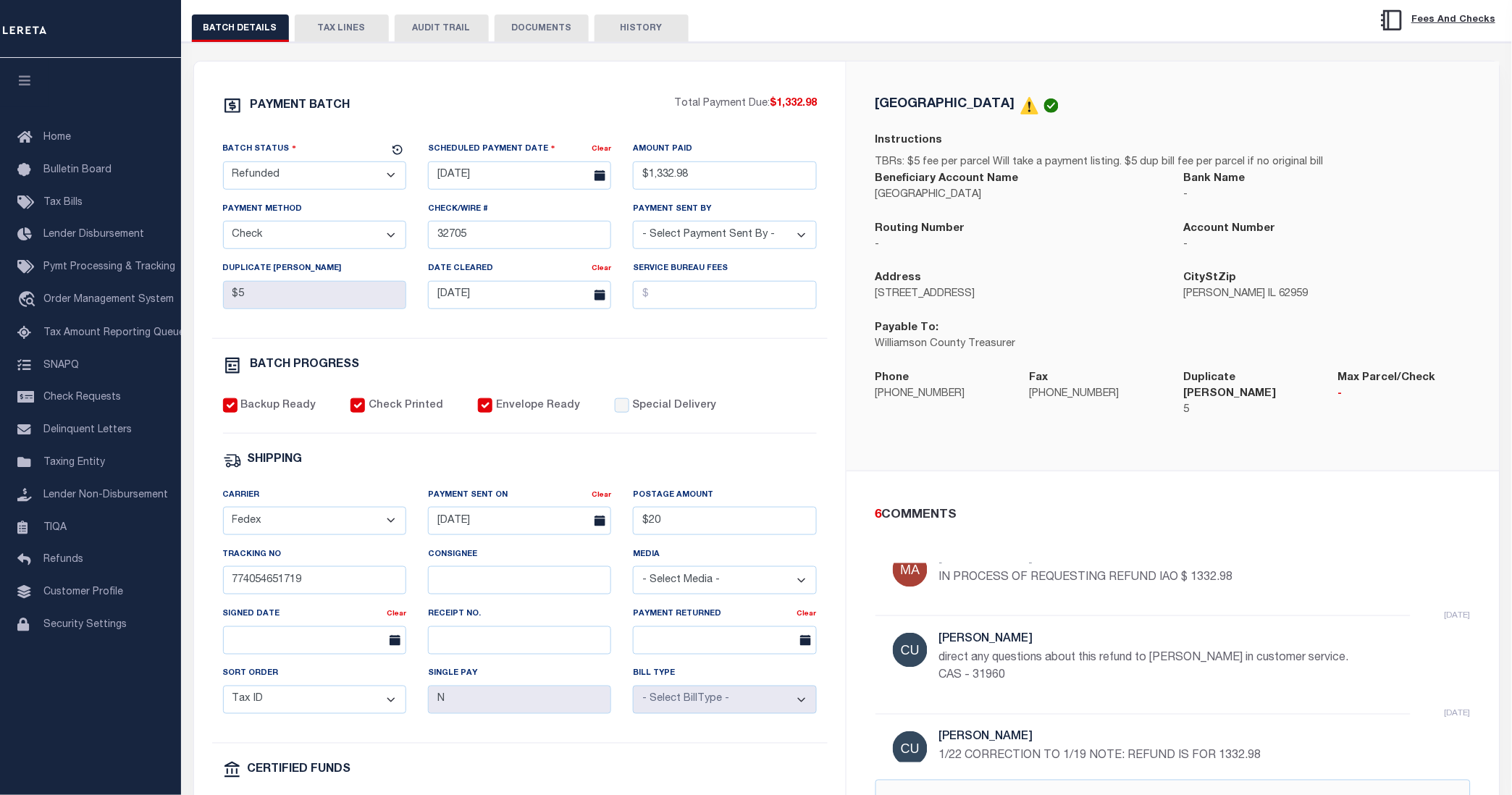
scroll to position [290, 0]
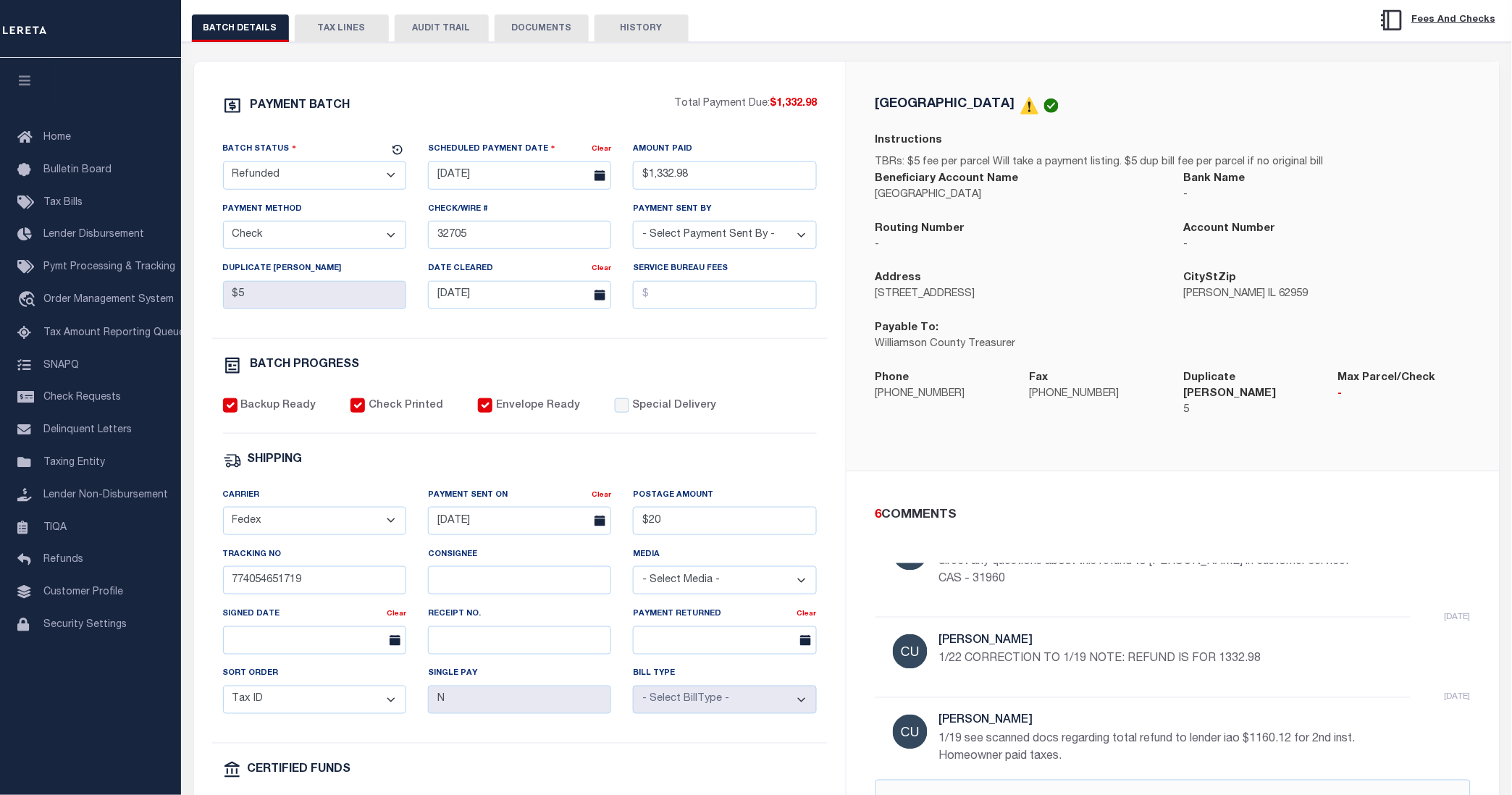
click at [1509, 150] on div "PAYMENT BATCH Total Payment Due: $1,332.98 Batch Status" at bounding box center [846, 510] width 1345 height 937
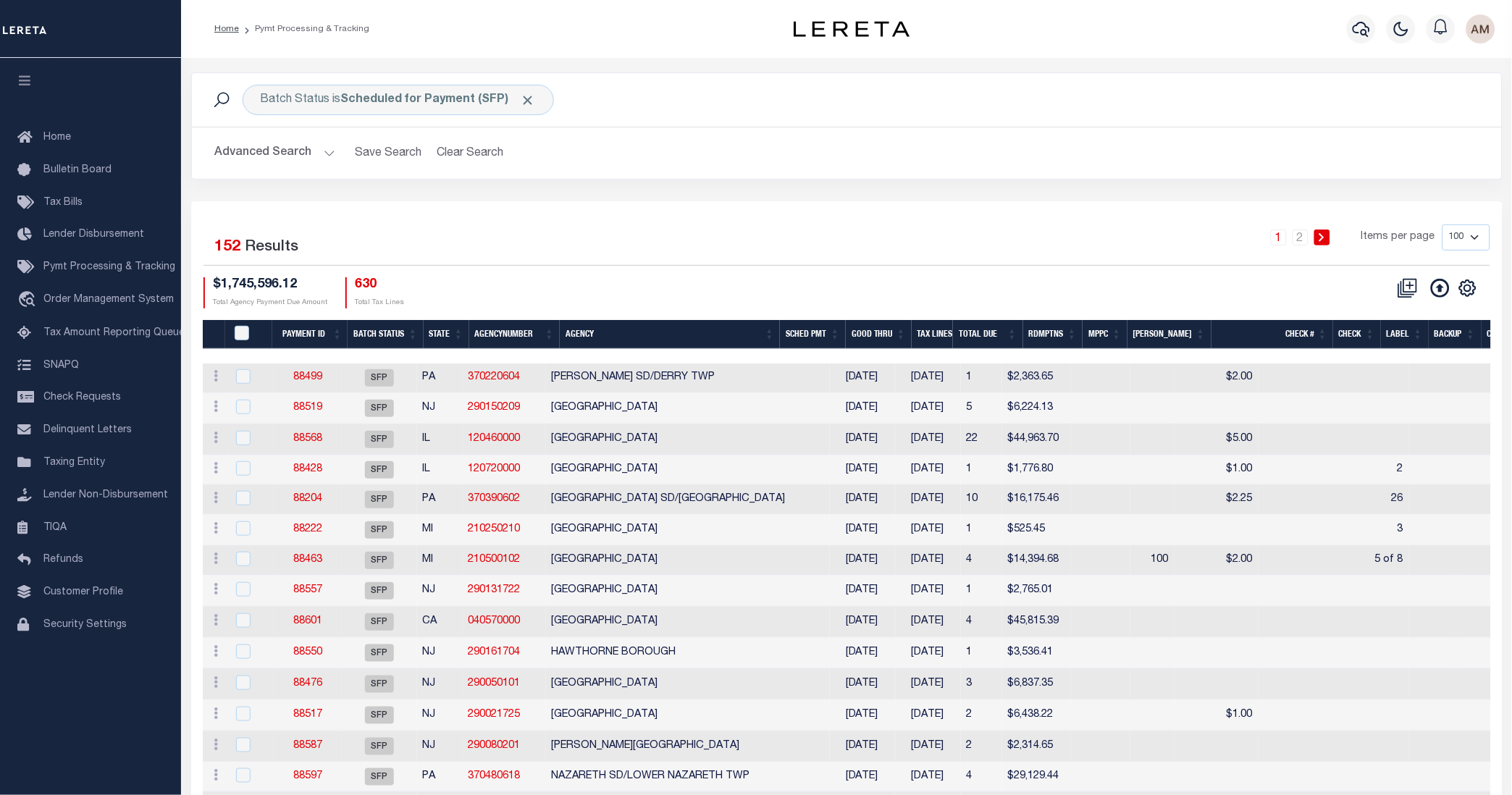
click at [308, 159] on button "Advanced Search" at bounding box center [275, 153] width 120 height 28
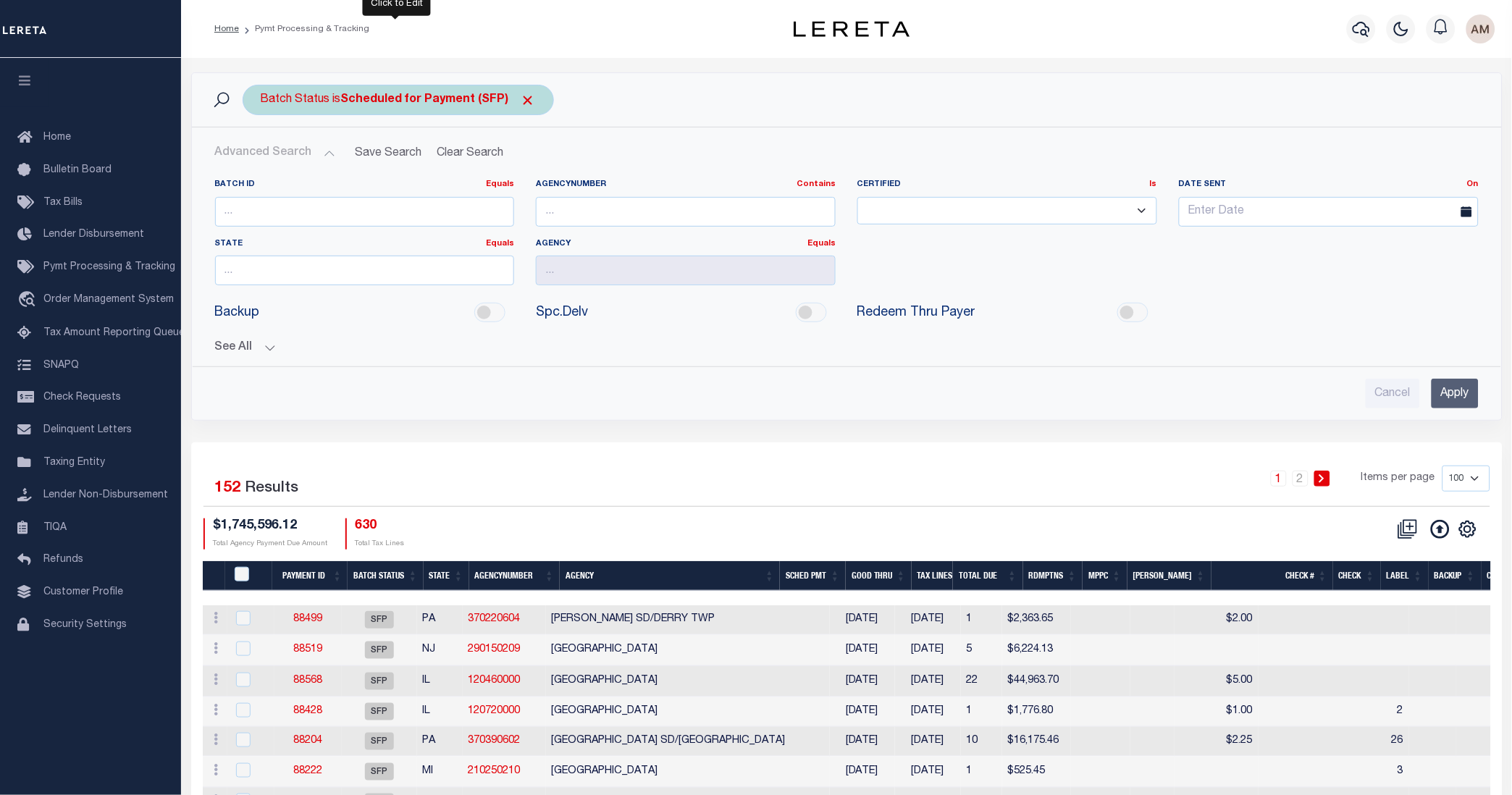
click at [387, 107] on div "Batch Status is Scheduled for Payment (SFP)" at bounding box center [398, 100] width 312 height 30
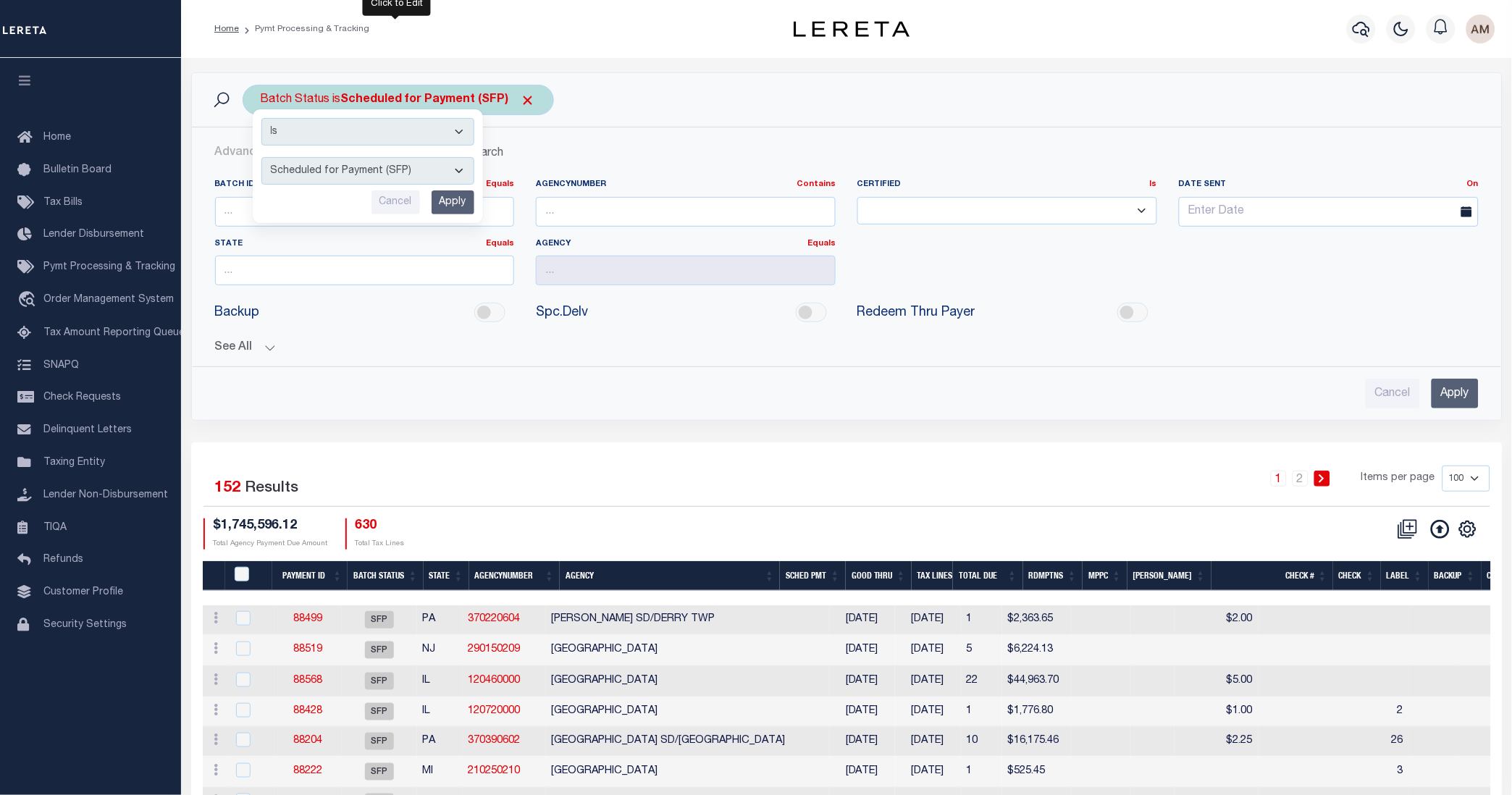
click at [380, 159] on select "Awaiting Funds (AWF) Cleared and Complete (CAC) New Check Needed (NCN) Payment …" at bounding box center [368, 171] width 213 height 27
select select "RCD"
click at [261, 158] on select "Awaiting Funds (AWF) Cleared and Complete (CAC) New Check Needed (NCN) Payment …" at bounding box center [368, 171] width 213 height 27
click at [455, 206] on input "Apply" at bounding box center [452, 203] width 42 height 24
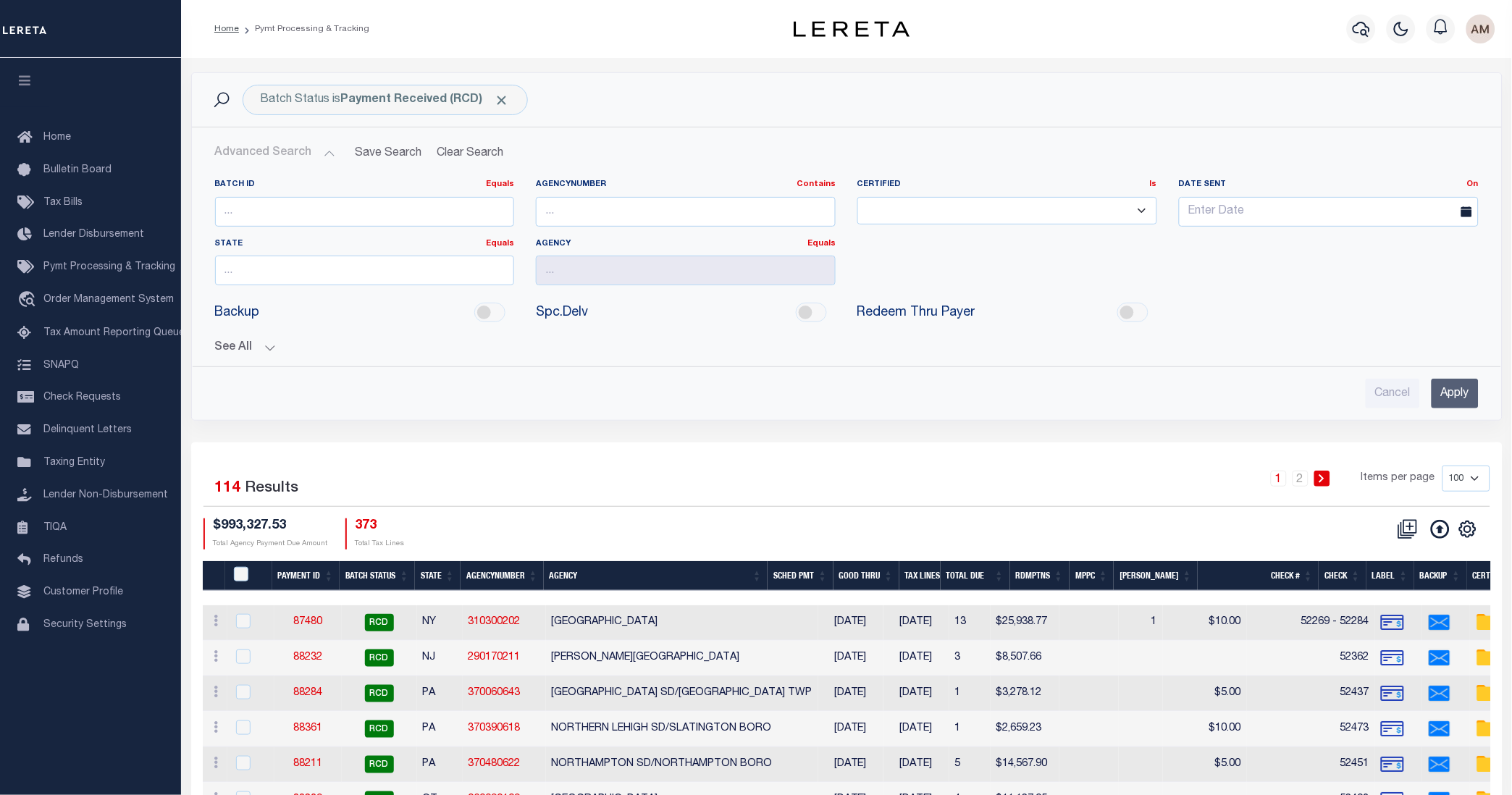
click at [384, 118] on div "Batch Status is Payment Received (RCD) Search" at bounding box center [846, 99] width 1309 height 54
click at [366, 107] on div "Batch Status is Payment Received (RCD)" at bounding box center [385, 100] width 285 height 30
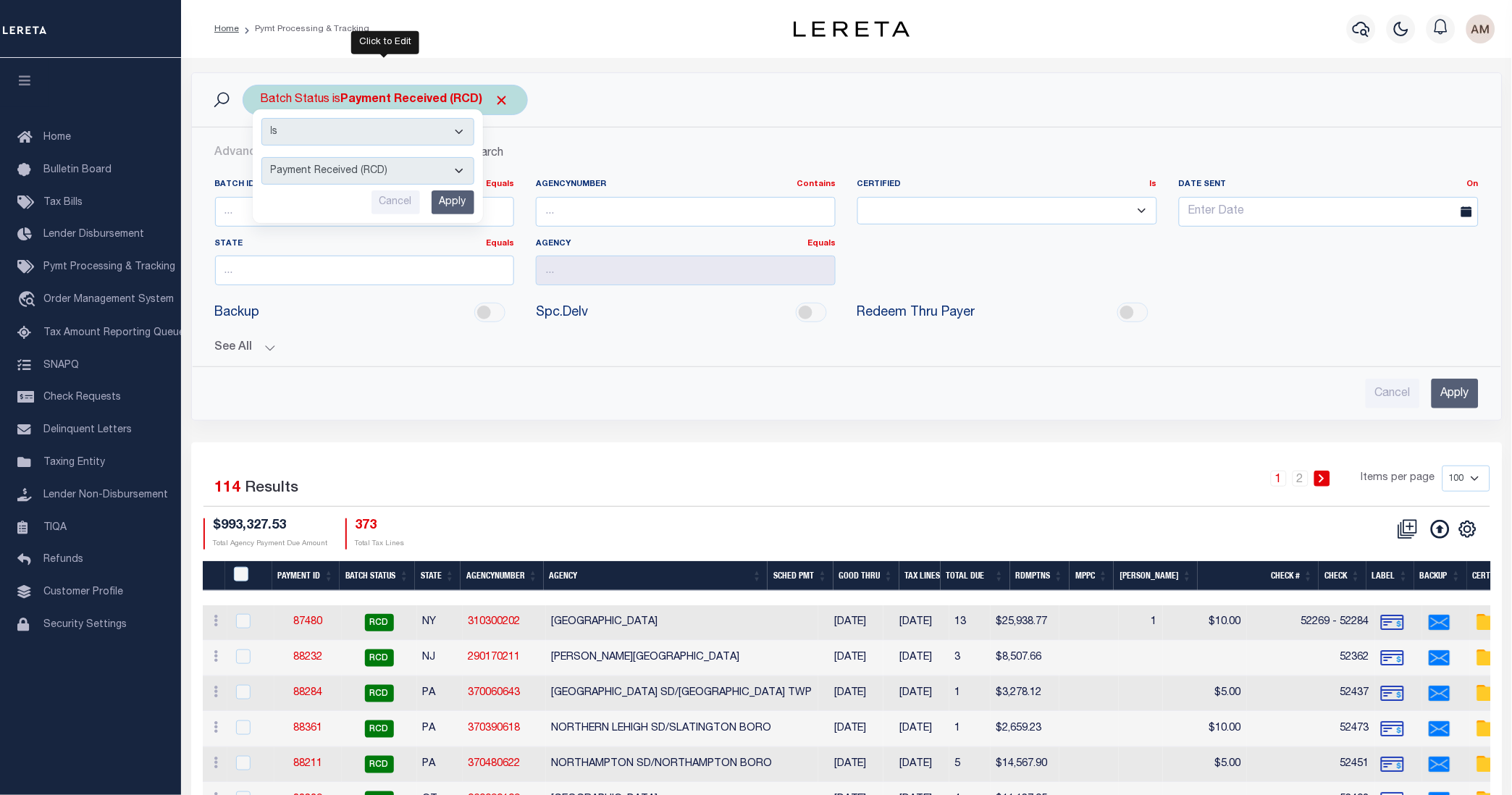
click at [392, 170] on select "Awaiting Funds (AWF) Cleared and Complete (CAC) New Check Needed (NCN) Payment …" at bounding box center [368, 171] width 213 height 27
select select "RSR"
click at [261, 158] on select "Awaiting Funds (AWF) Cleared and Complete (CAC) New Check Needed (NCN) Payment …" at bounding box center [368, 171] width 213 height 27
click at [460, 191] on div "Is Contains Awaiting Funds (AWF) Cleared and Complete (CAC) New Check Needed (N…" at bounding box center [367, 167] width 230 height 114
click at [468, 205] on input "Apply" at bounding box center [452, 203] width 42 height 24
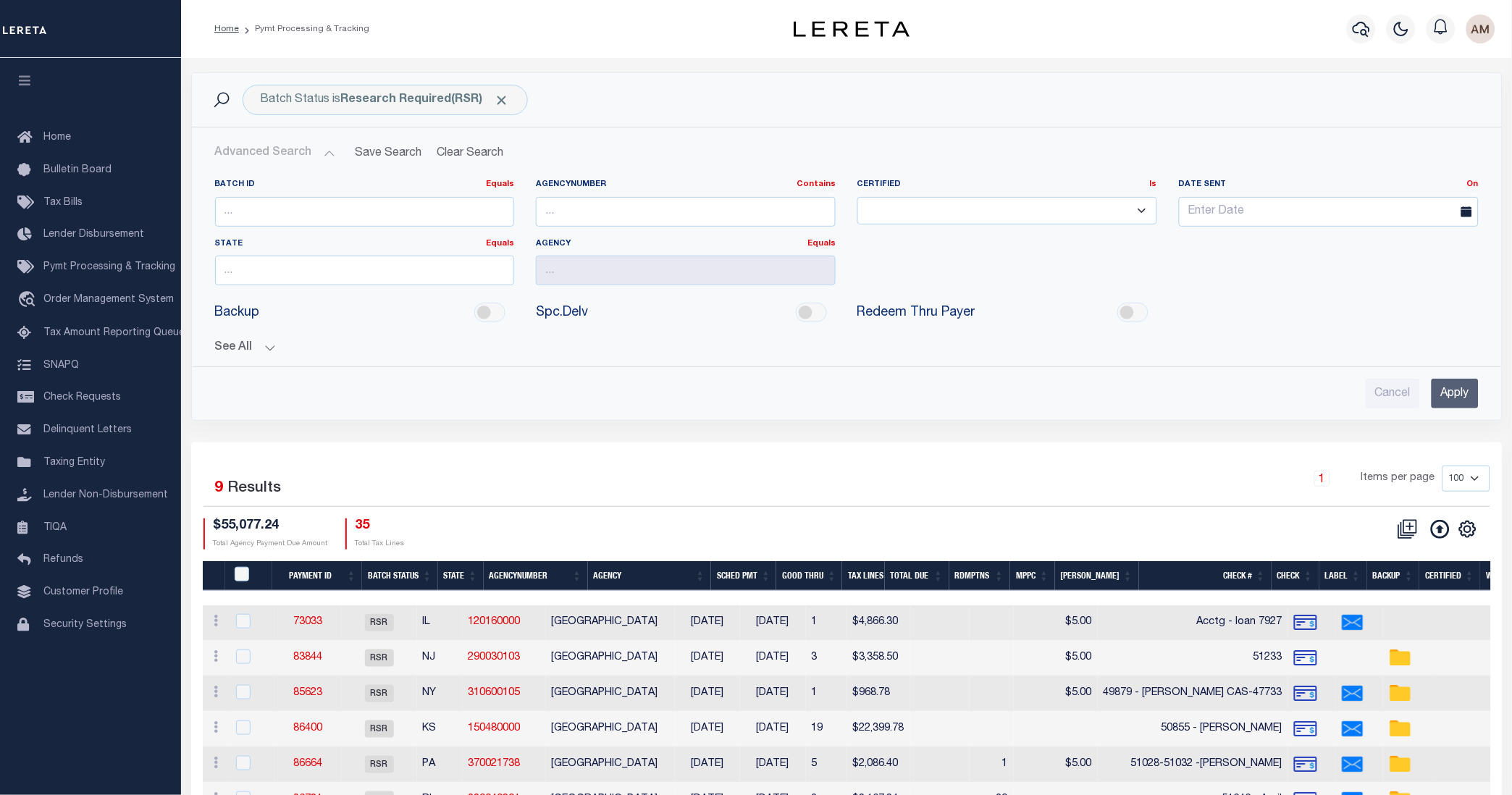
drag, startPoint x: 343, startPoint y: 81, endPoint x: 351, endPoint y: 94, distance: 15.3
click at [343, 82] on div "Batch Status is Research Required(RSR) Search" at bounding box center [846, 99] width 1309 height 54
click at [363, 98] on b "Research Required(RSR)" at bounding box center [425, 100] width 169 height 11
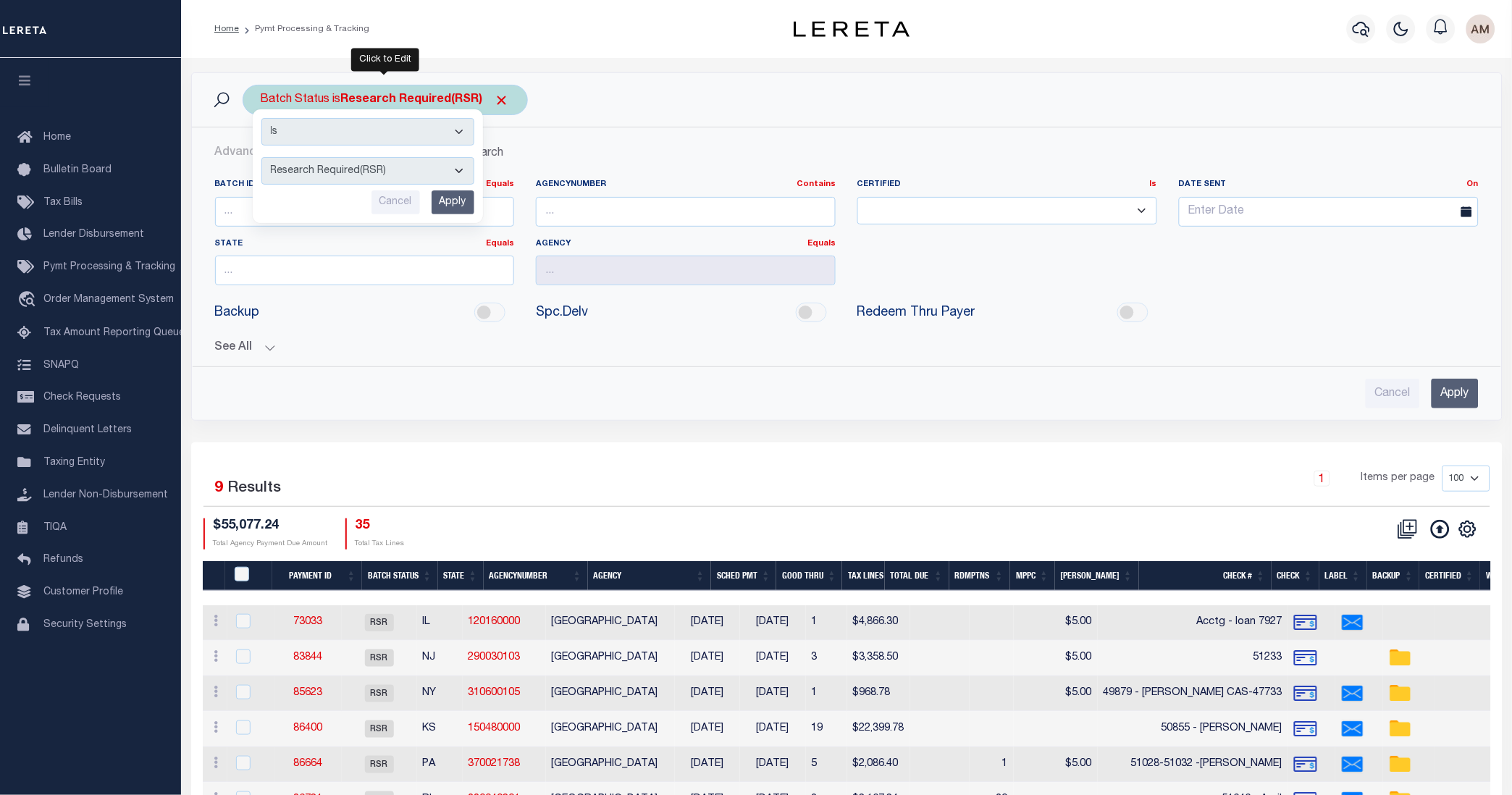
click at [383, 163] on div "Is Contains Awaiting Funds (AWF) Cleared and Complete (CAC) New Check Needed (N…" at bounding box center [367, 167] width 230 height 114
click at [381, 171] on select "Awaiting Funds (AWF) Cleared and Complete (CAC) New Check Needed (NCN) Payment …" at bounding box center [368, 171] width 213 height 27
select select "SNT"
click at [261, 158] on select "Awaiting Funds (AWF) Cleared and Complete (CAC) New Check Needed (NCN) Payment …" at bounding box center [368, 171] width 213 height 27
click at [458, 215] on input "Apply" at bounding box center [452, 203] width 42 height 24
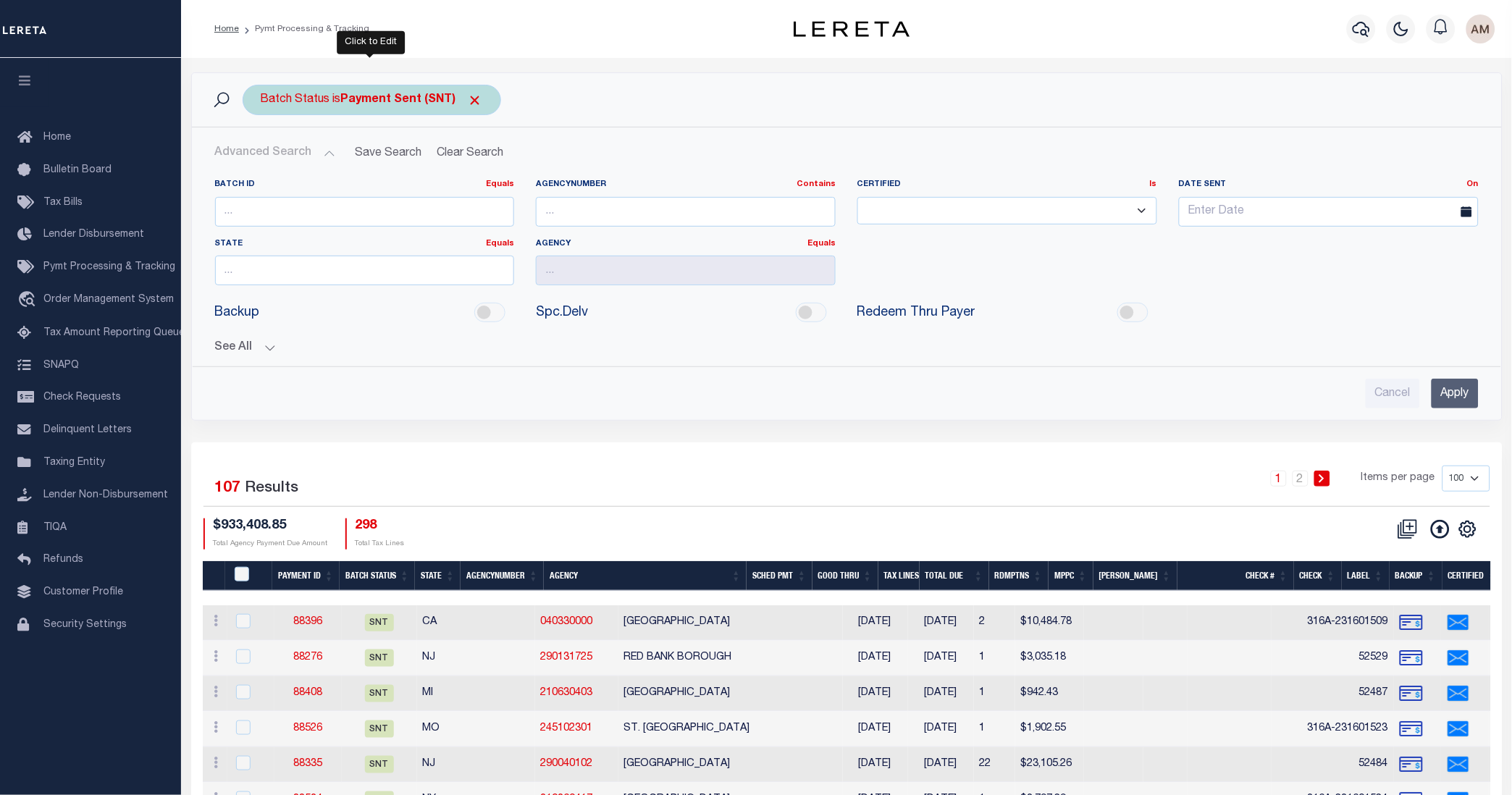
click at [433, 103] on b "Payment Sent (SNT)" at bounding box center [412, 100] width 142 height 11
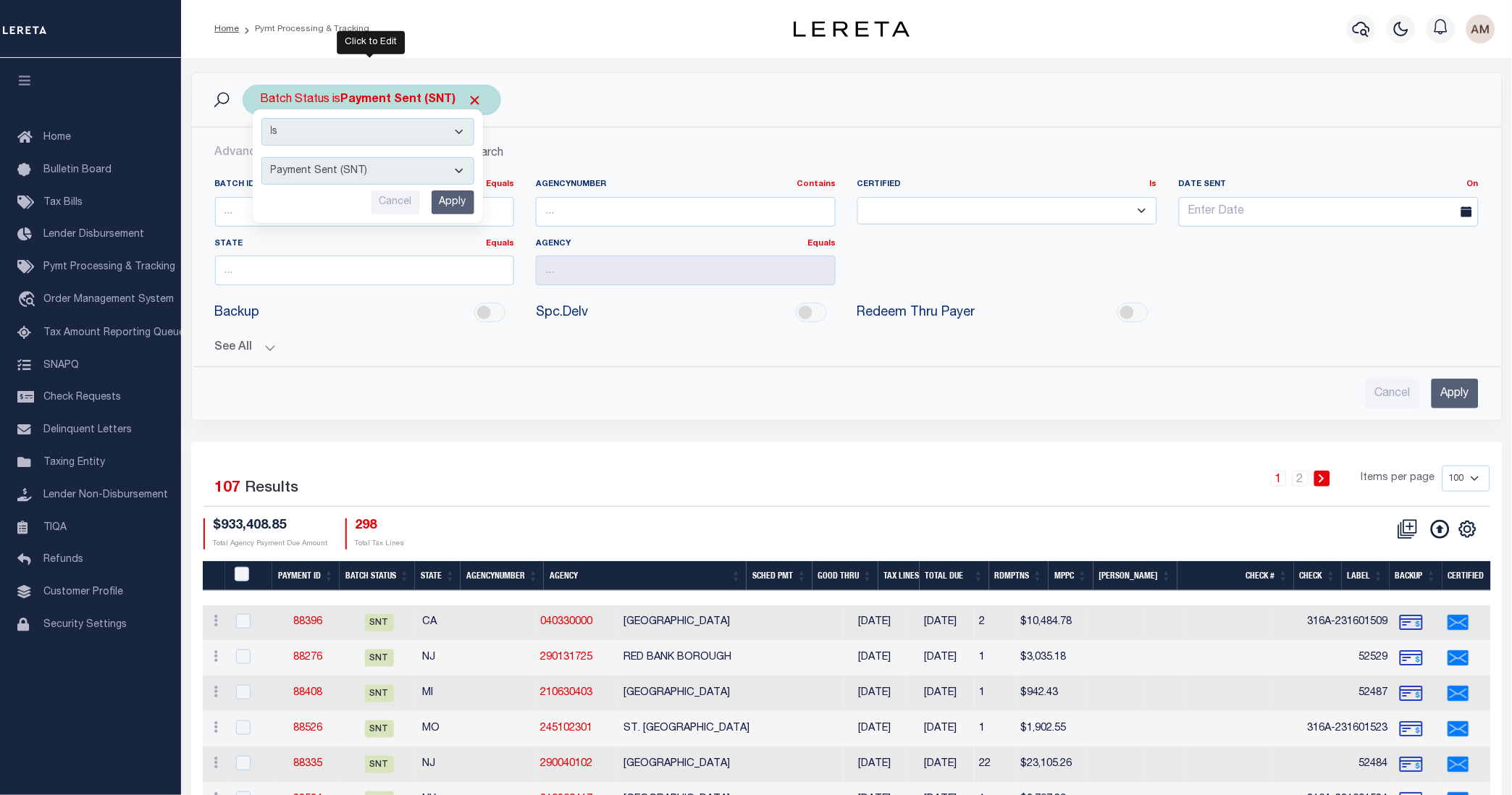
click at [406, 171] on select "Awaiting Funds (AWF) Cleared and Complete (CAC) New Check Needed (NCN) Payment …" at bounding box center [368, 171] width 213 height 27
select select "RSR"
click at [261, 158] on select "Awaiting Funds (AWF) Cleared and Complete (CAC) New Check Needed (NCN) Payment …" at bounding box center [368, 171] width 213 height 27
click at [460, 194] on input "Apply" at bounding box center [452, 203] width 42 height 24
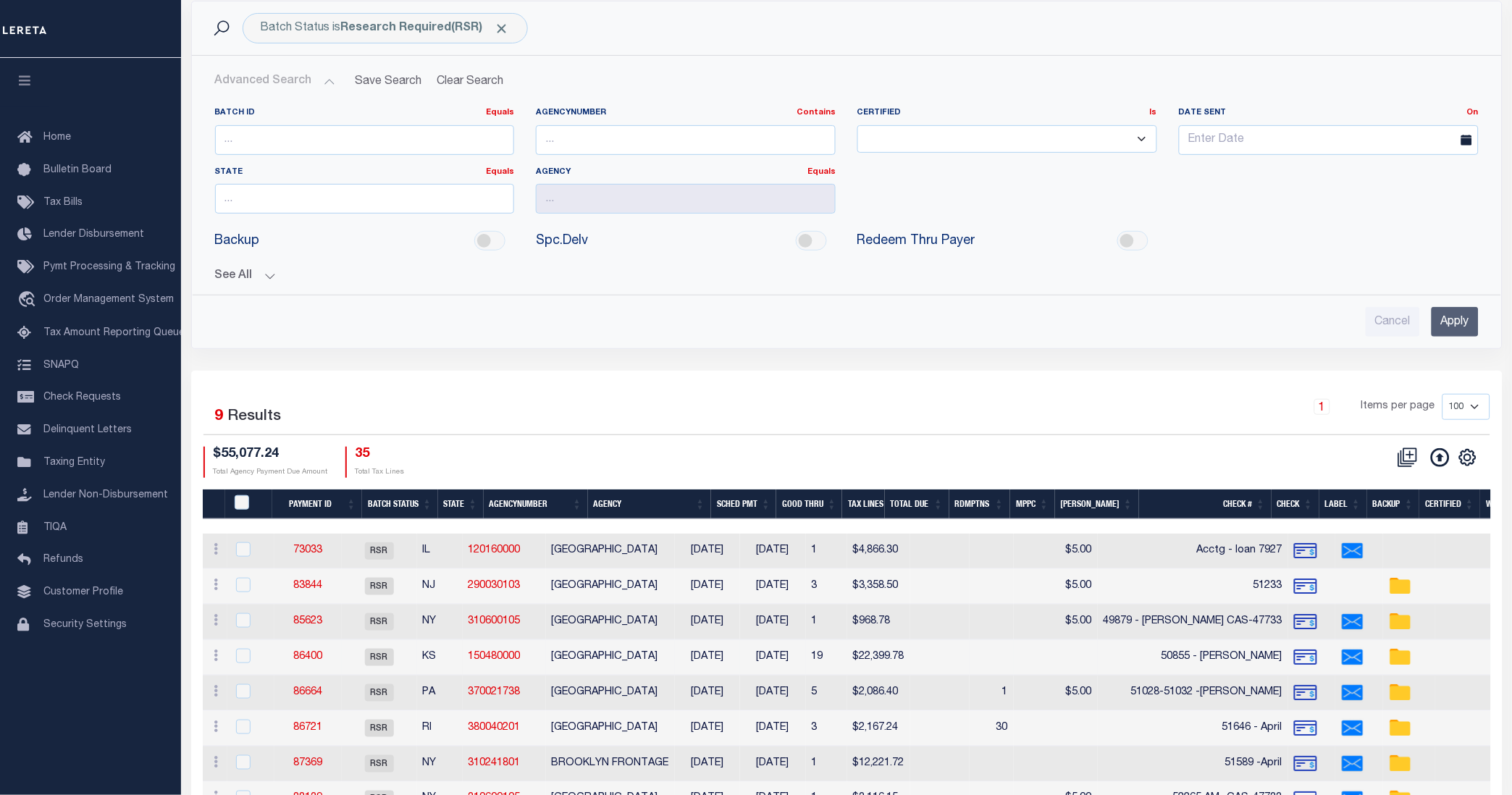
scroll to position [190, 0]
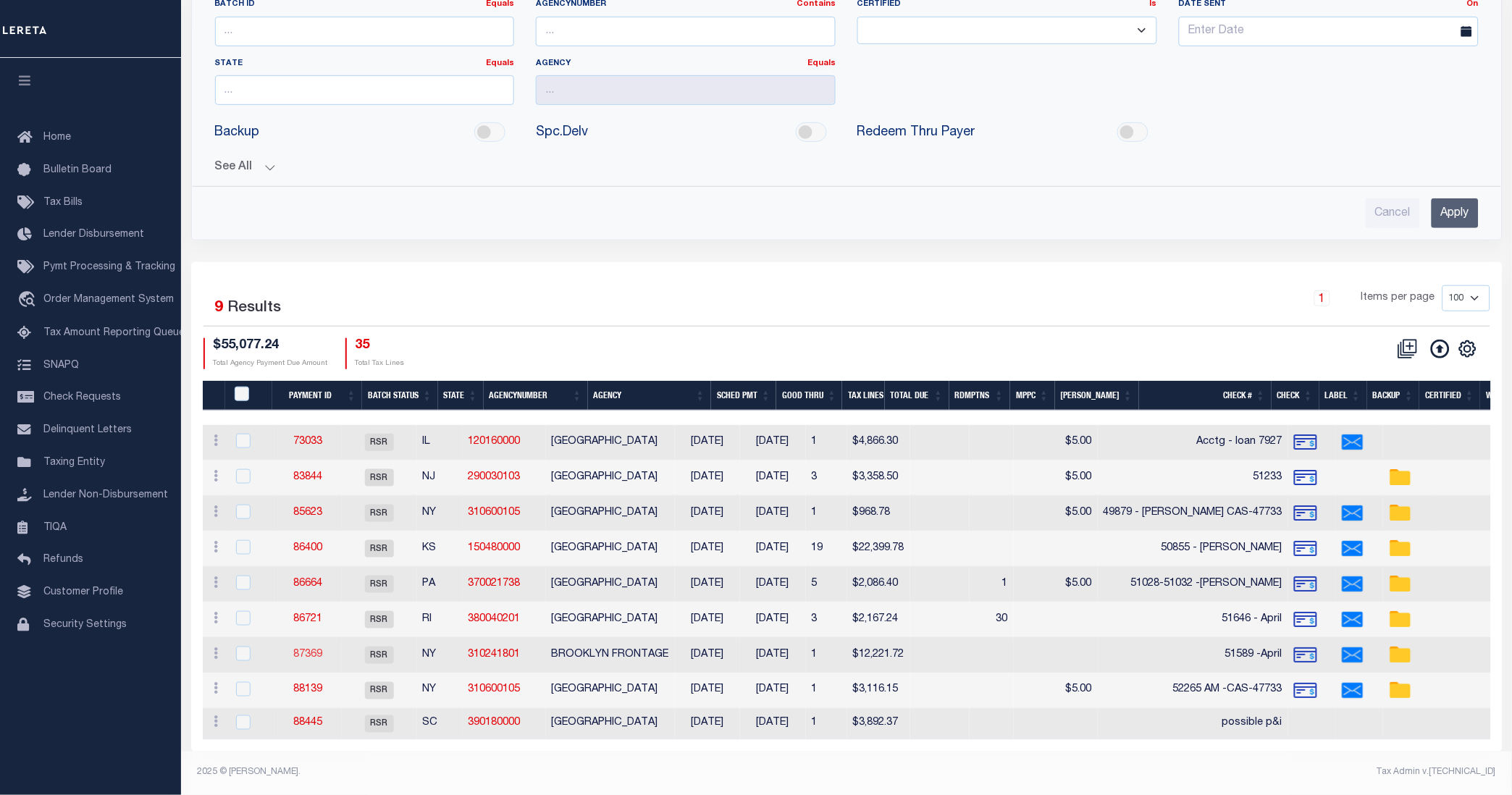
click at [321, 649] on link "87369" at bounding box center [308, 654] width 29 height 10
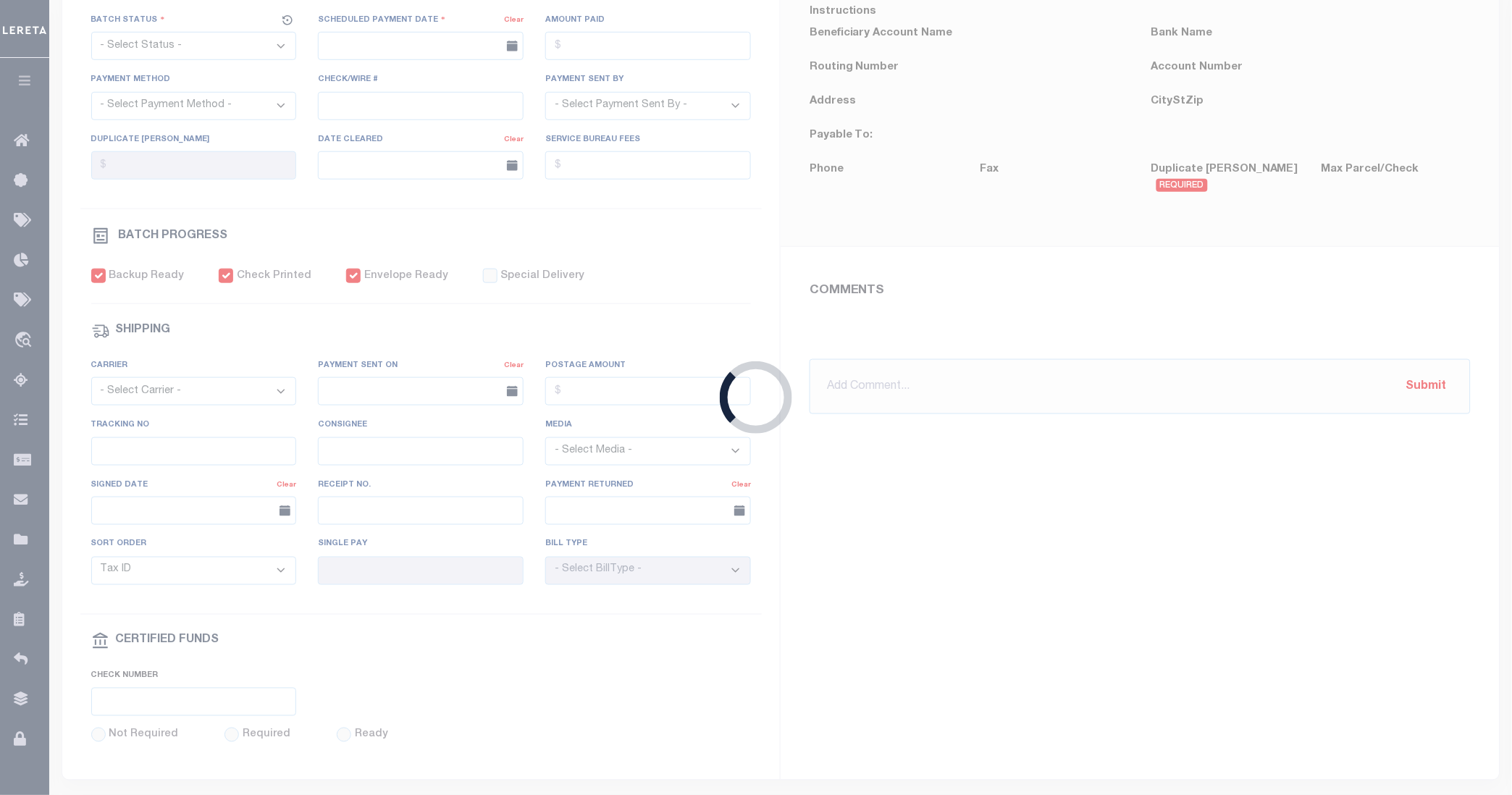
select select "RSR"
type input "[DATE]"
type input "$12,221.72"
select select "CHK"
type input "51589 -April"
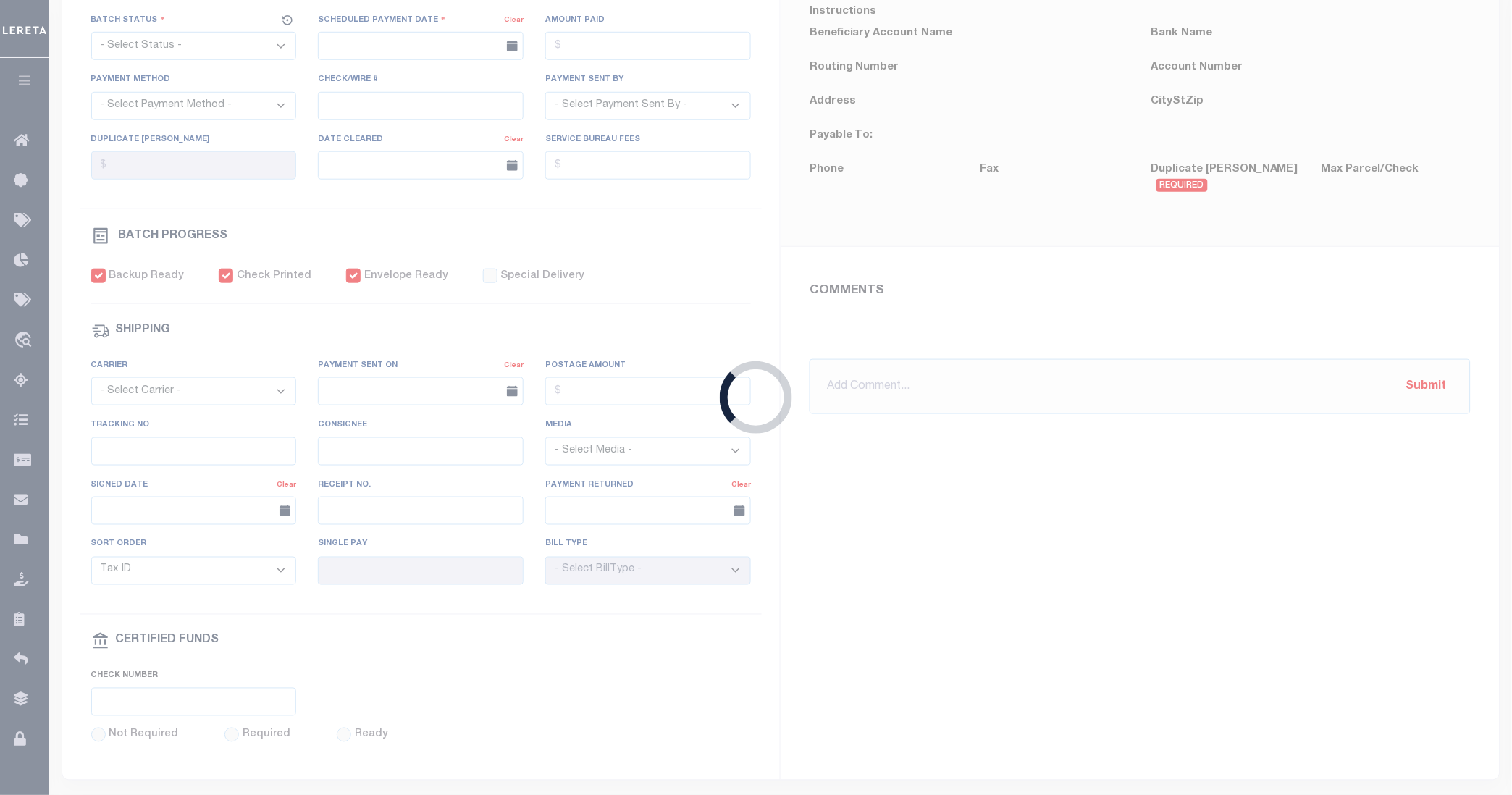
select select "[PERSON_NAME]"
checkbox input "true"
select select "FDX"
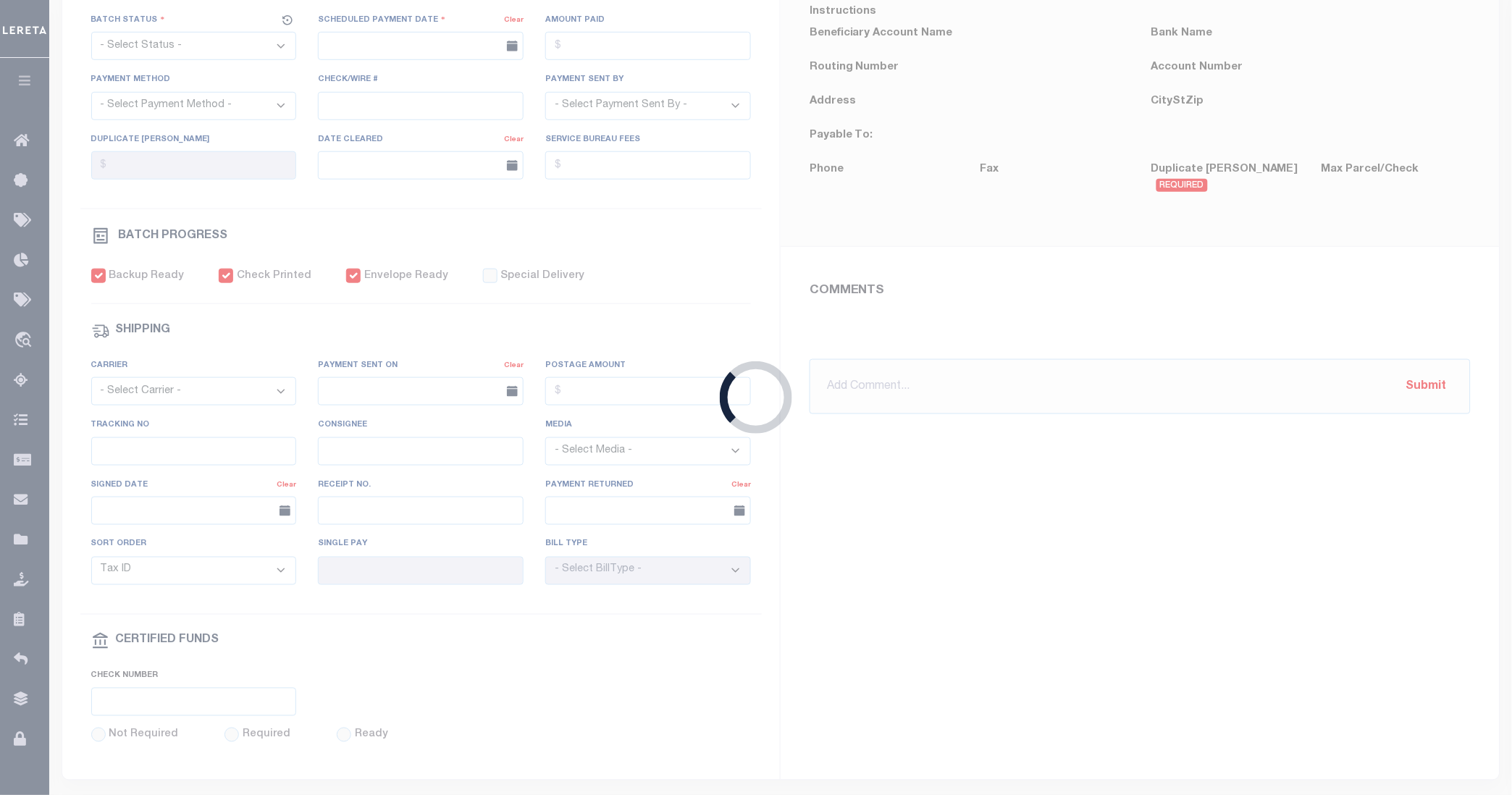
type input "[DATE]"
type input "$8.7"
type input "882609481581"
type input "[PERSON_NAME][PERSON_NAME]"
type input "[DATE]"
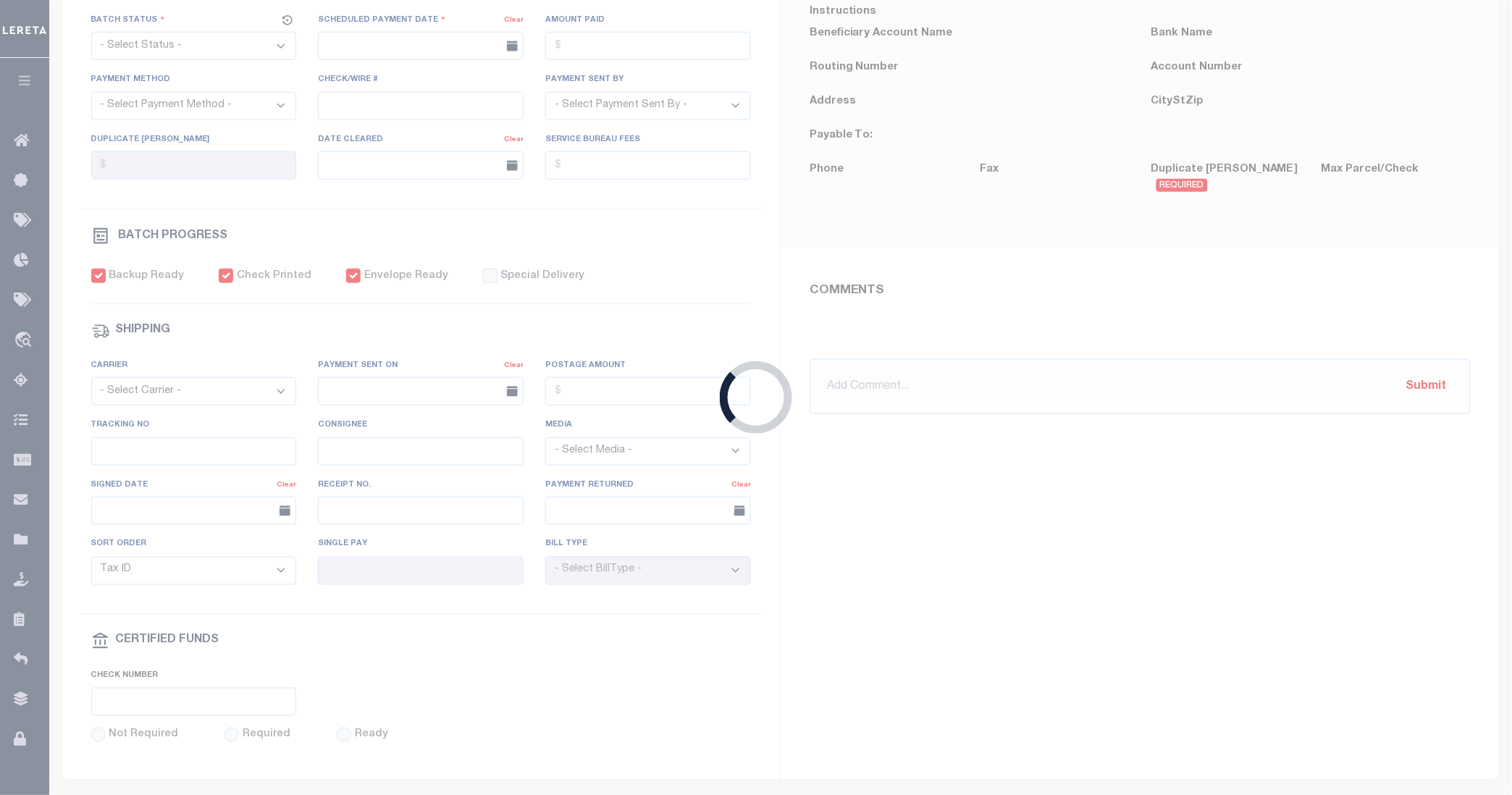
type input "1"
radio input "true"
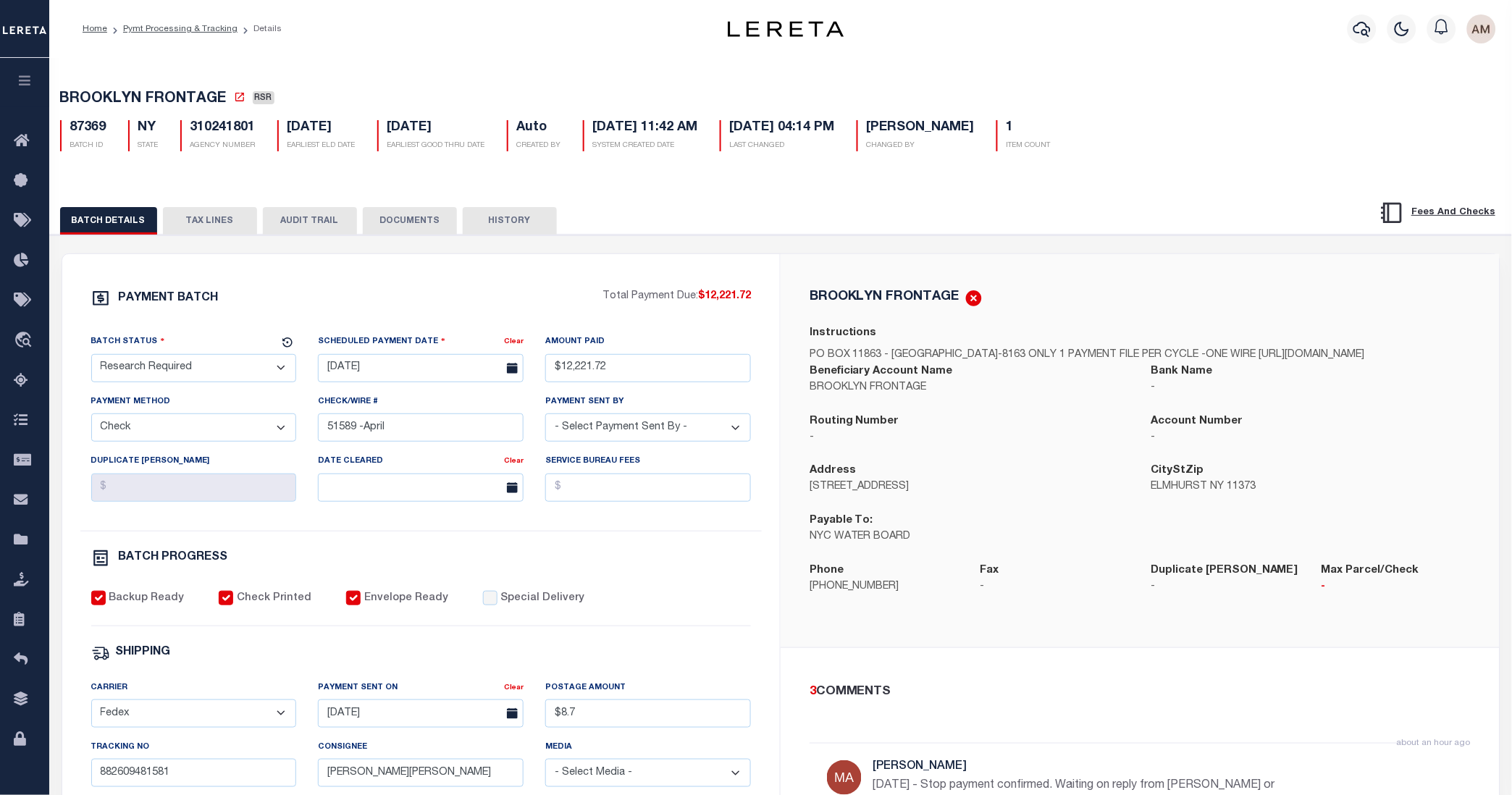
click at [230, 215] on button "TAX LINES" at bounding box center [210, 221] width 94 height 27
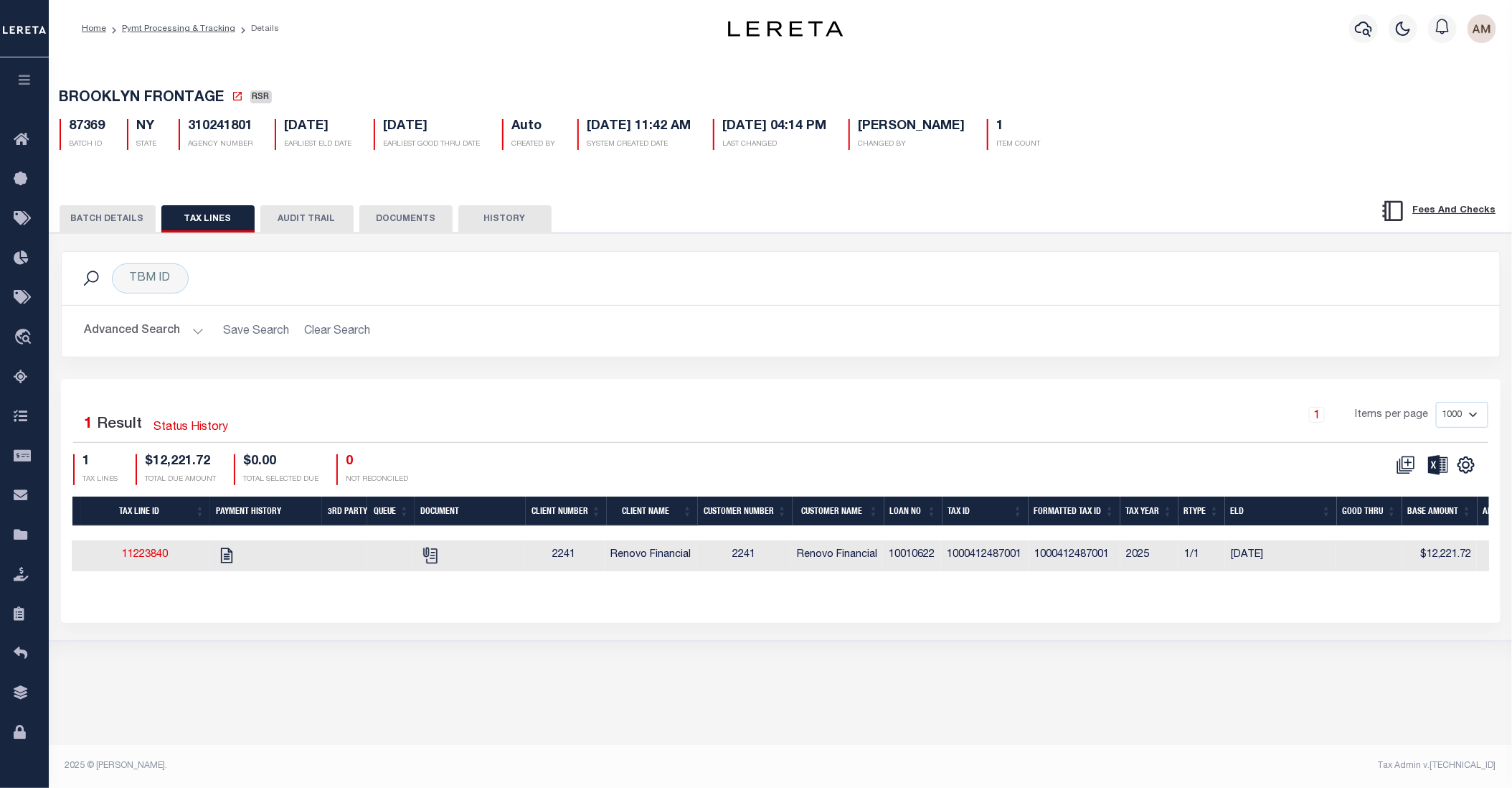
scroll to position [0, 39]
drag, startPoint x: 941, startPoint y: 549, endPoint x: 895, endPoint y: 549, distance: 46.0
click at [895, 549] on td "10010622" at bounding box center [911, 555] width 58 height 31
checkbox input "true"
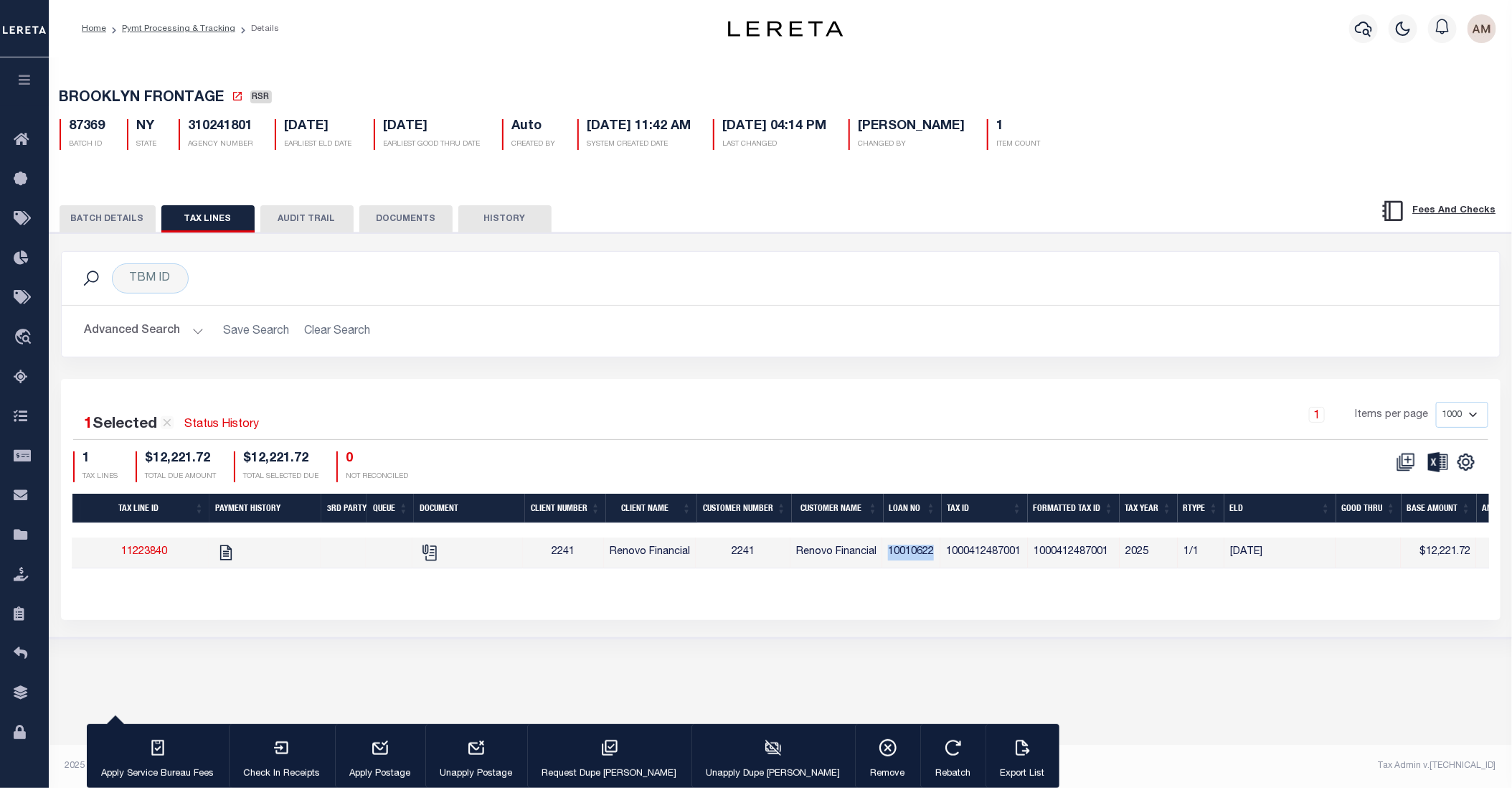
copy td "10010622"
